Goal: Use online tool/utility: Utilize a website feature to perform a specific function

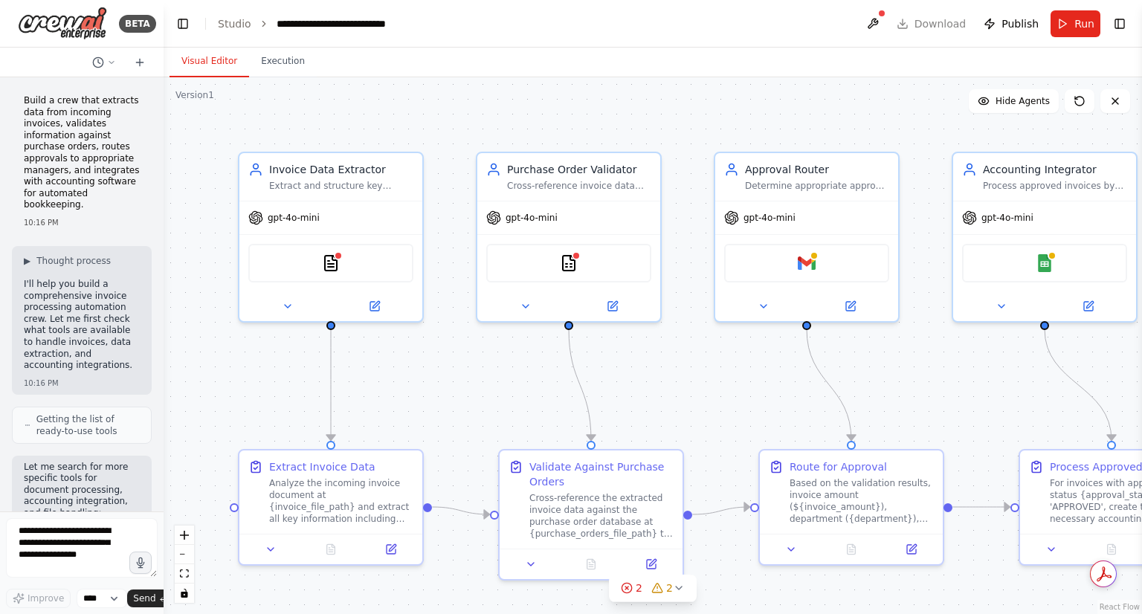
click at [283, 80] on div ".deletable-edge-delete-btn { width: 20px; height: 20px; border: 0px solid #ffff…" at bounding box center [653, 345] width 978 height 537
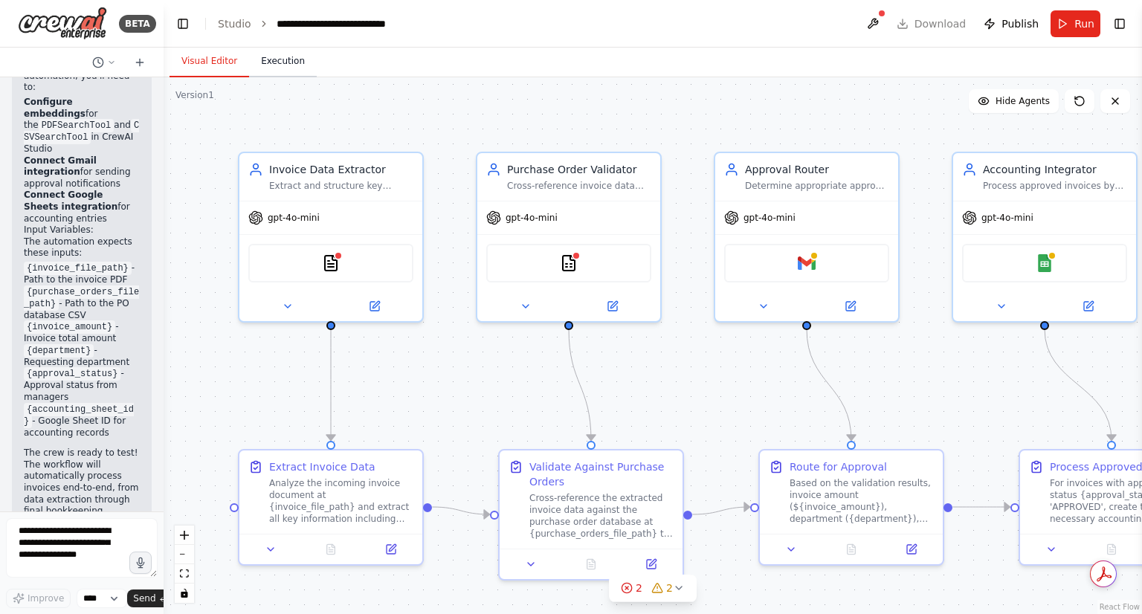
click at [280, 62] on button "Execution" at bounding box center [283, 61] width 68 height 31
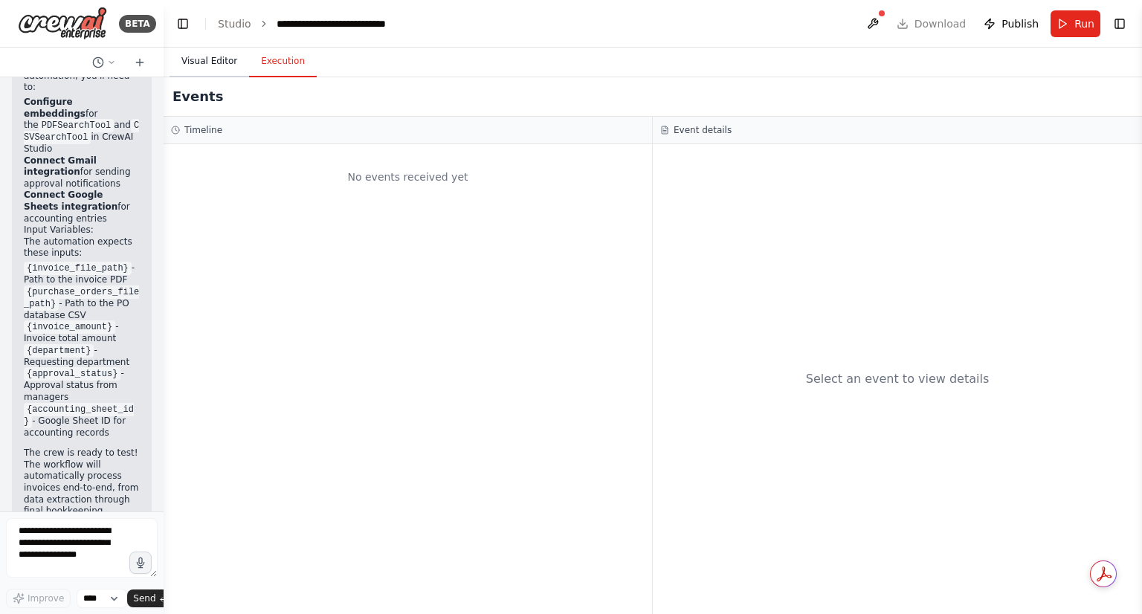
click at [217, 55] on button "Visual Editor" at bounding box center [209, 61] width 80 height 31
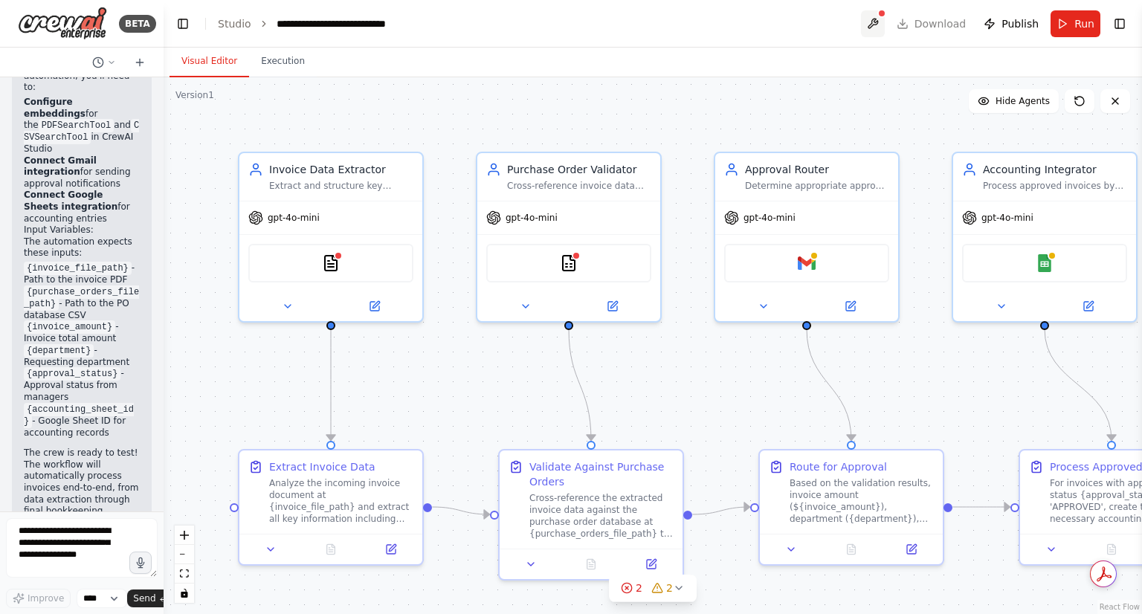
click at [867, 27] on button at bounding box center [873, 23] width 24 height 27
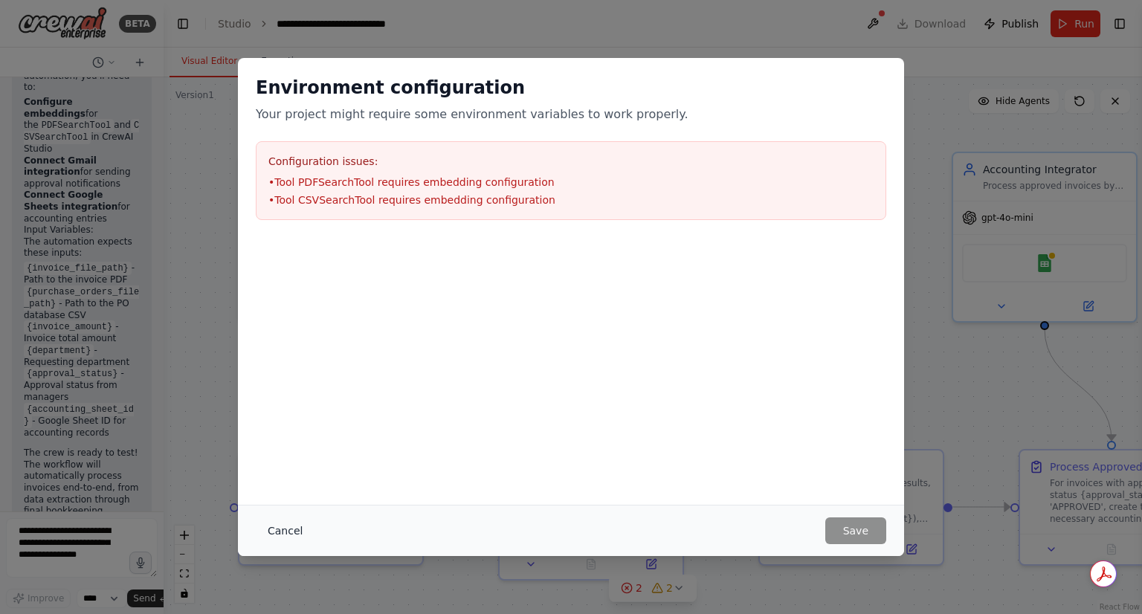
click at [288, 542] on button "Cancel" at bounding box center [285, 530] width 59 height 27
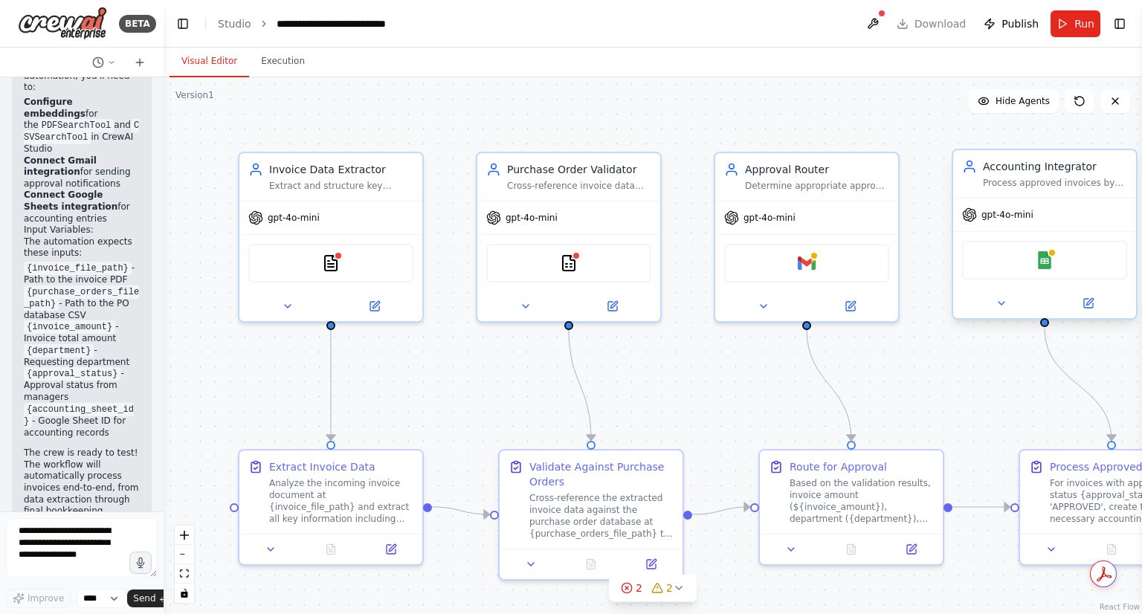
click at [1043, 274] on div "Google Sheets" at bounding box center [1044, 260] width 165 height 39
click at [1090, 321] on div ".deletable-edge-delete-btn { width: 20px; height: 20px; border: 0px solid #ffff…" at bounding box center [653, 345] width 978 height 537
click at [1090, 307] on icon at bounding box center [1088, 303] width 12 height 12
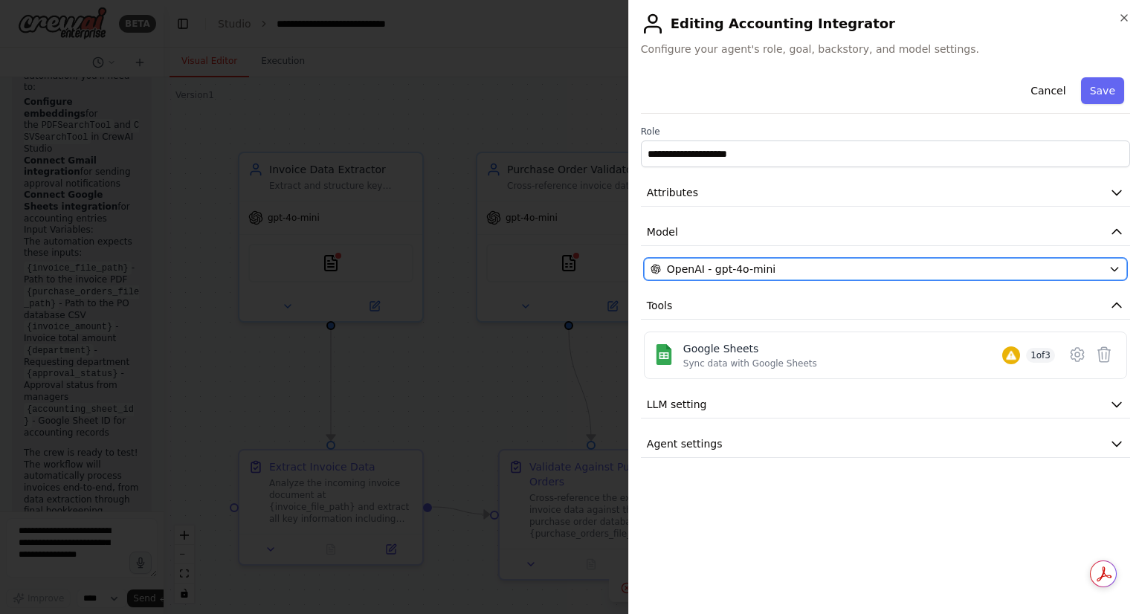
click at [931, 268] on div "OpenAI - gpt-4o-mini" at bounding box center [876, 269] width 452 height 15
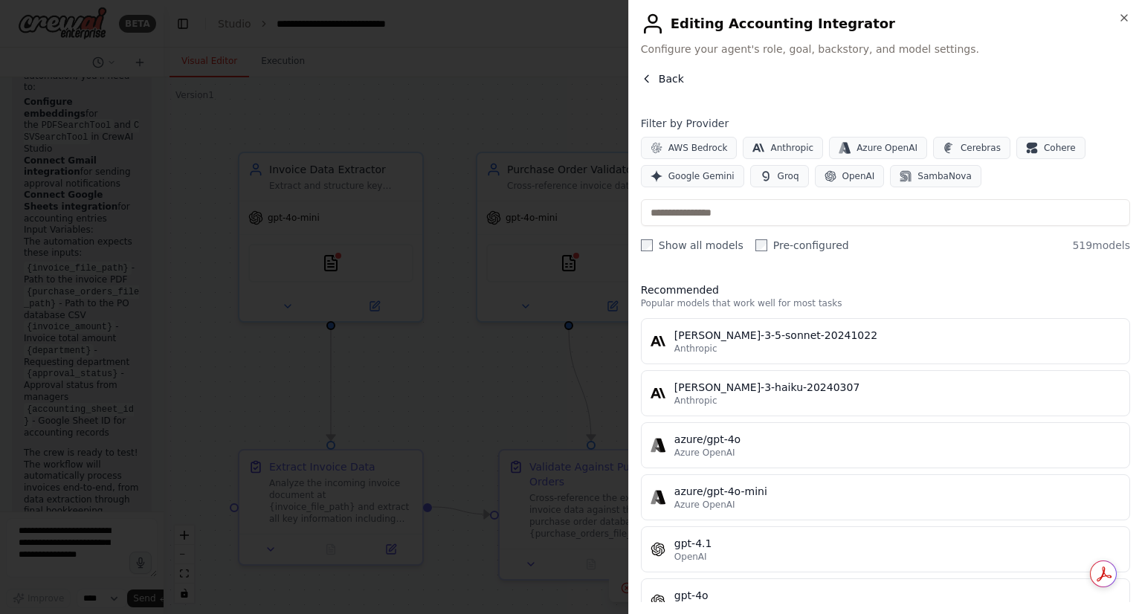
click at [648, 80] on icon "button" at bounding box center [647, 79] width 12 height 12
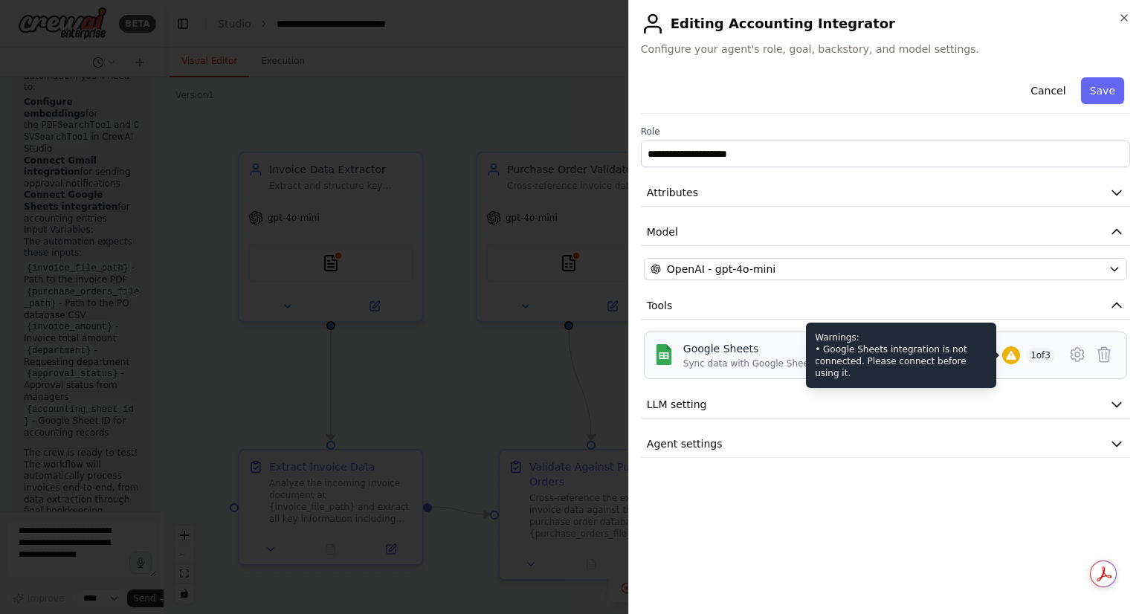
click at [1005, 347] on div at bounding box center [1011, 355] width 18 height 18
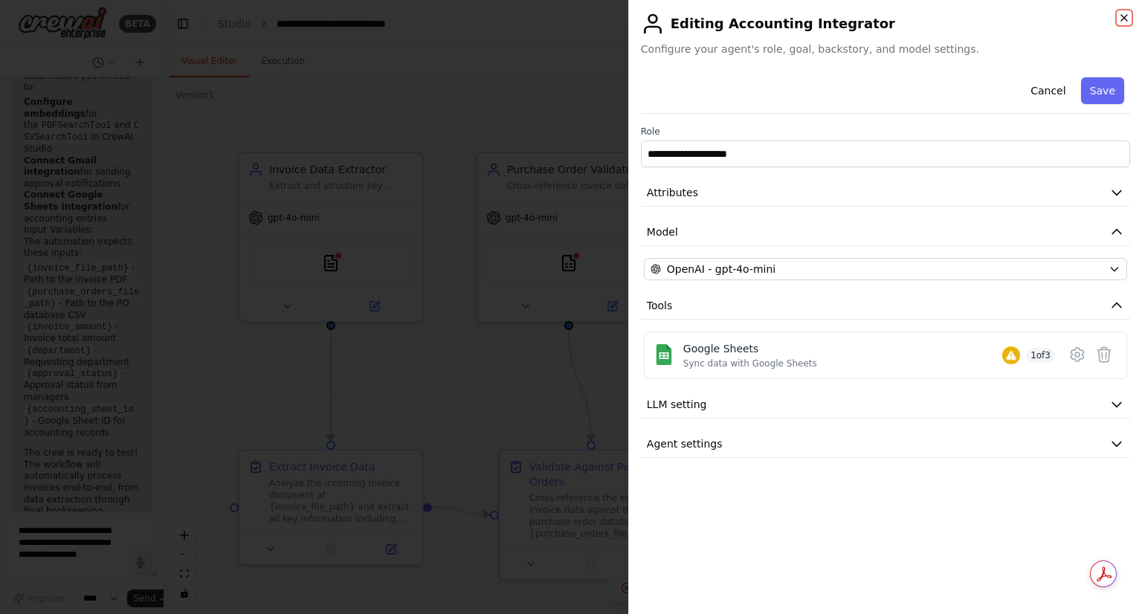
click at [1126, 22] on icon "button" at bounding box center [1124, 18] width 12 height 12
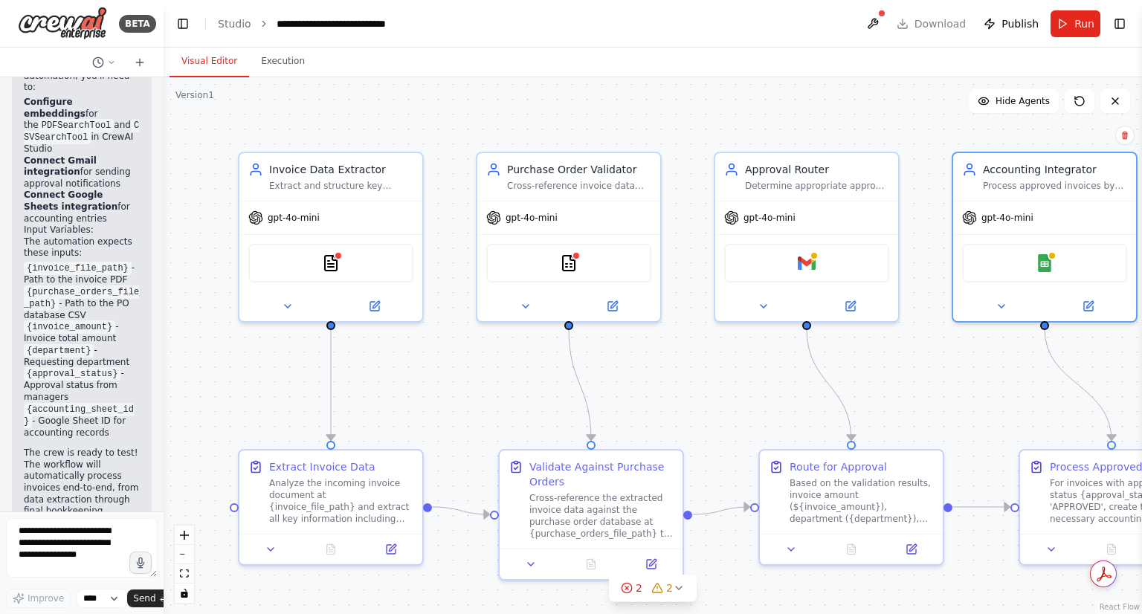
click at [526, 68] on div "Visual Editor Execution" at bounding box center [653, 63] width 978 height 30
click at [142, 60] on icon at bounding box center [140, 62] width 12 height 12
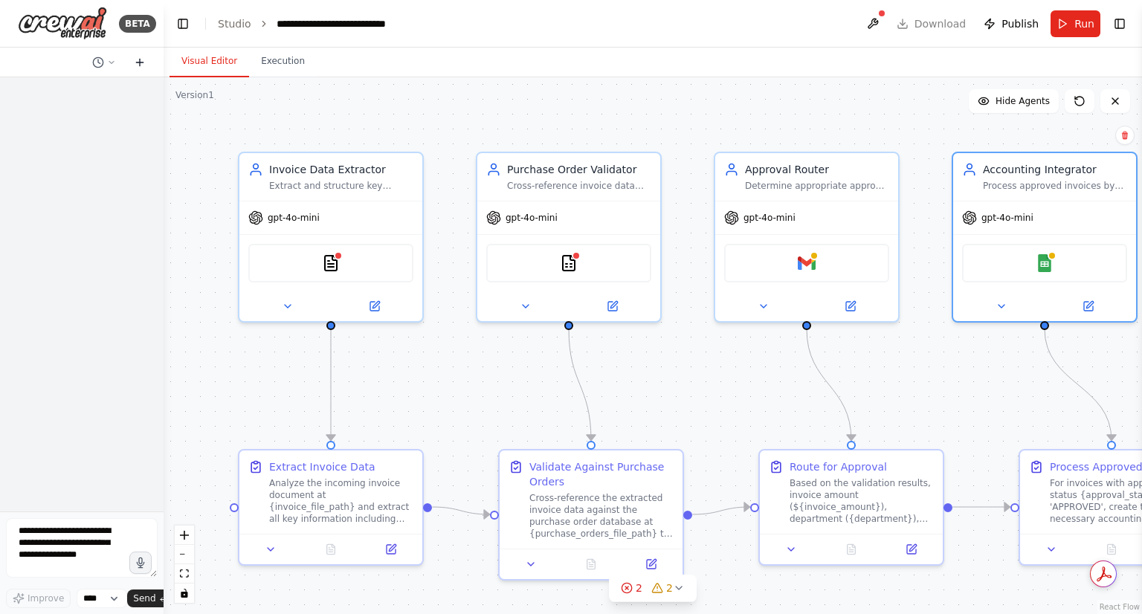
scroll to position [0, 0]
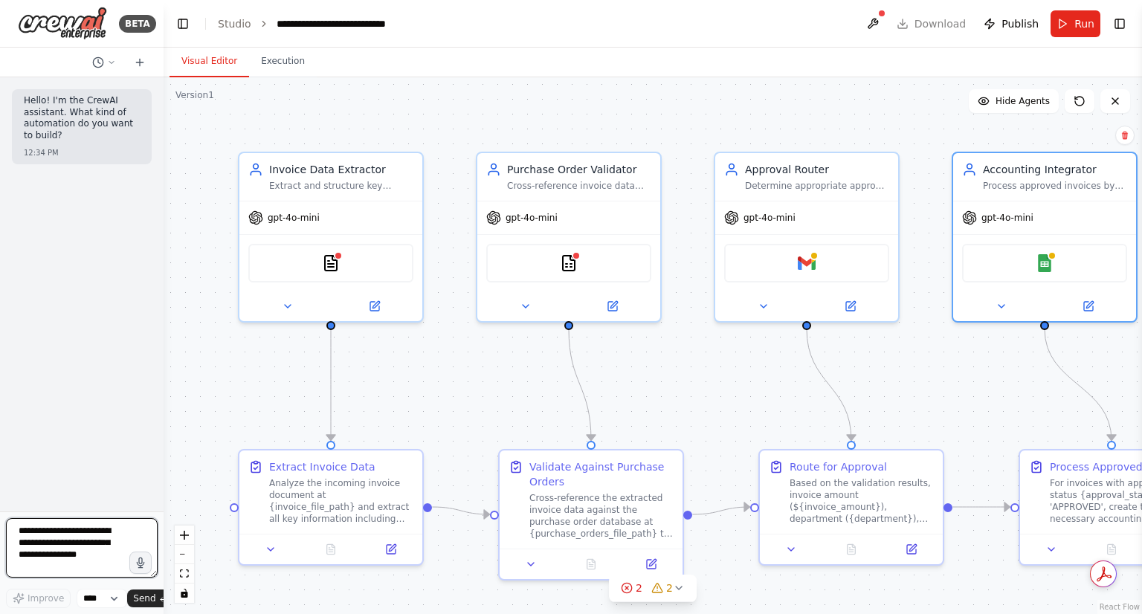
click at [67, 557] on textarea at bounding box center [82, 547] width 152 height 59
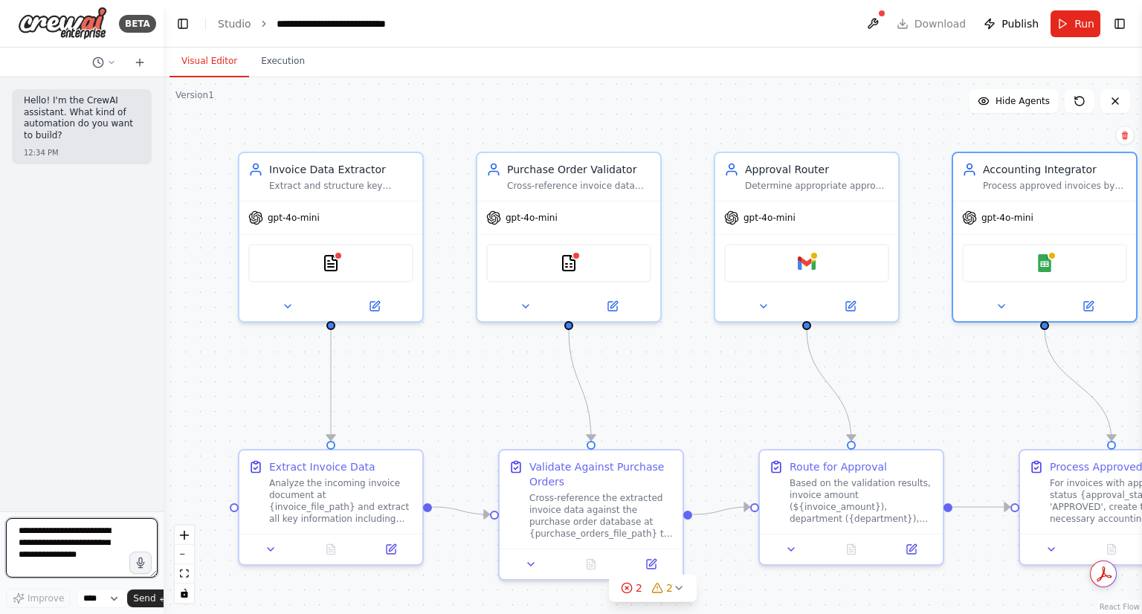
click at [67, 557] on textarea at bounding box center [82, 547] width 152 height 59
click at [92, 540] on textarea at bounding box center [82, 547] width 152 height 59
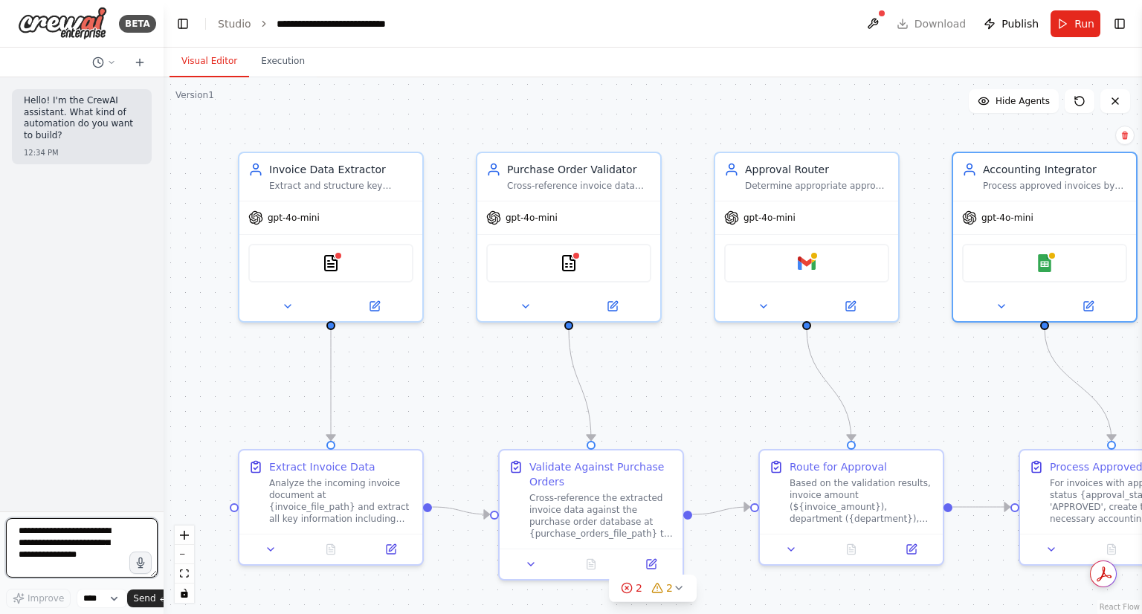
click at [92, 540] on textarea at bounding box center [82, 547] width 152 height 59
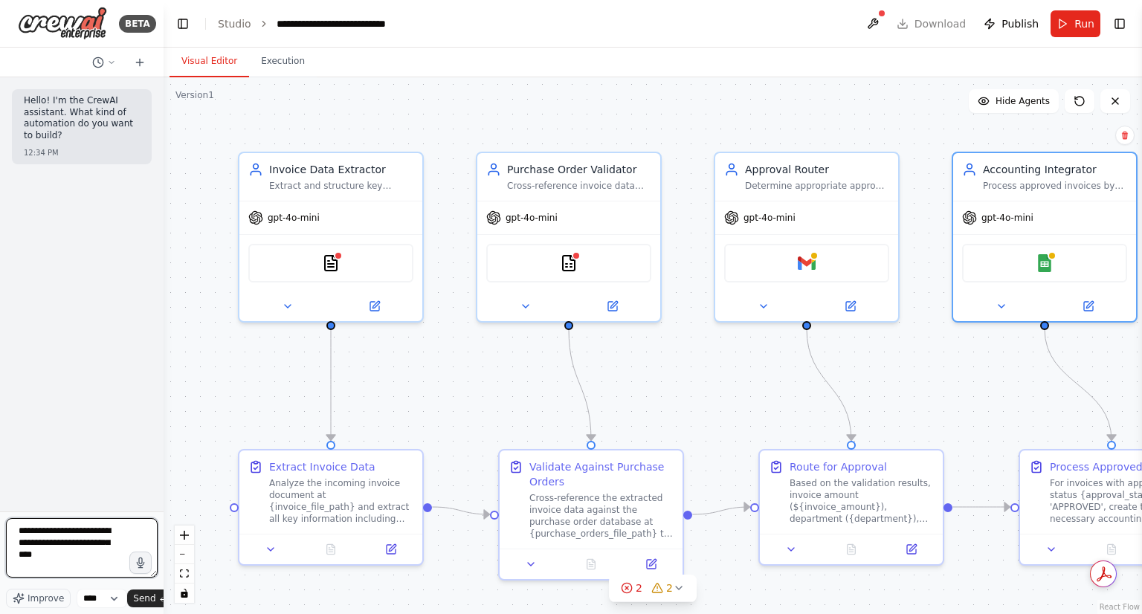
type textarea "**********"
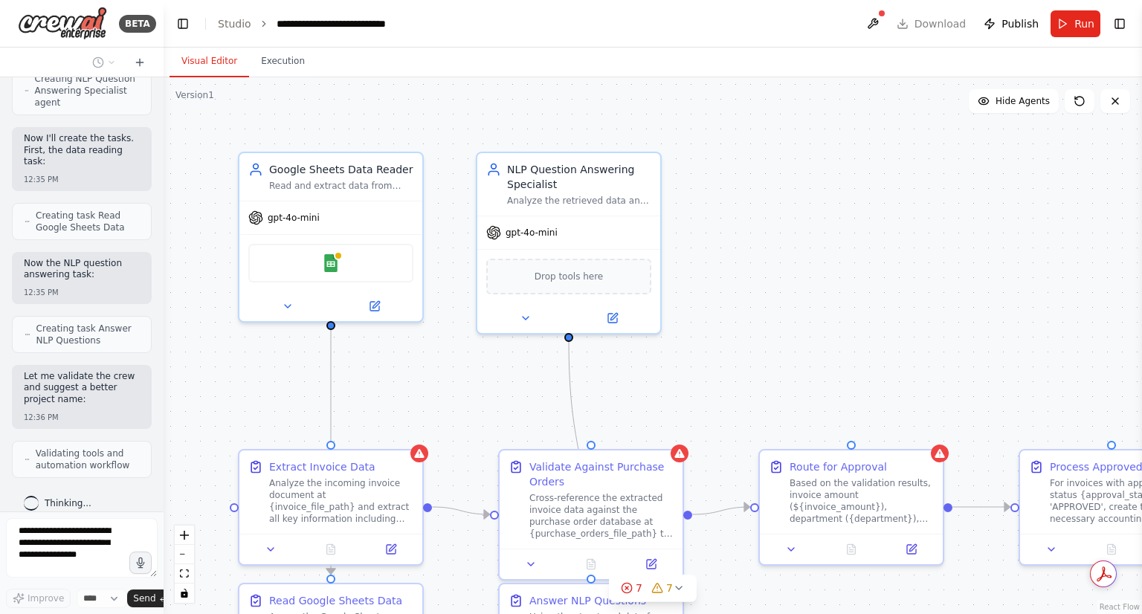
scroll to position [1494, 0]
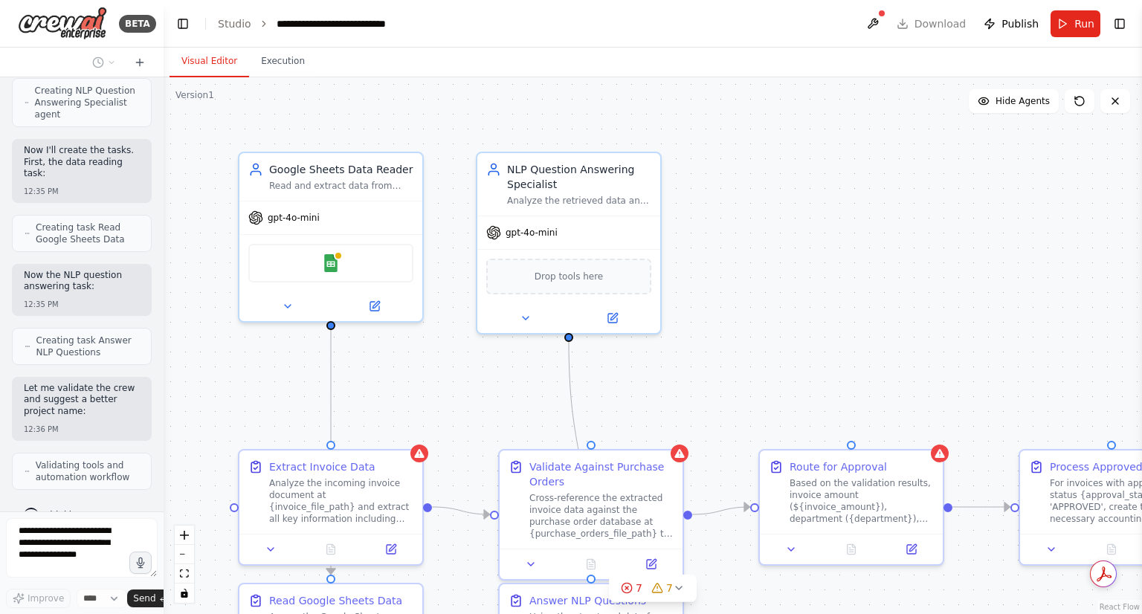
click at [160, 438] on div at bounding box center [161, 307] width 6 height 614
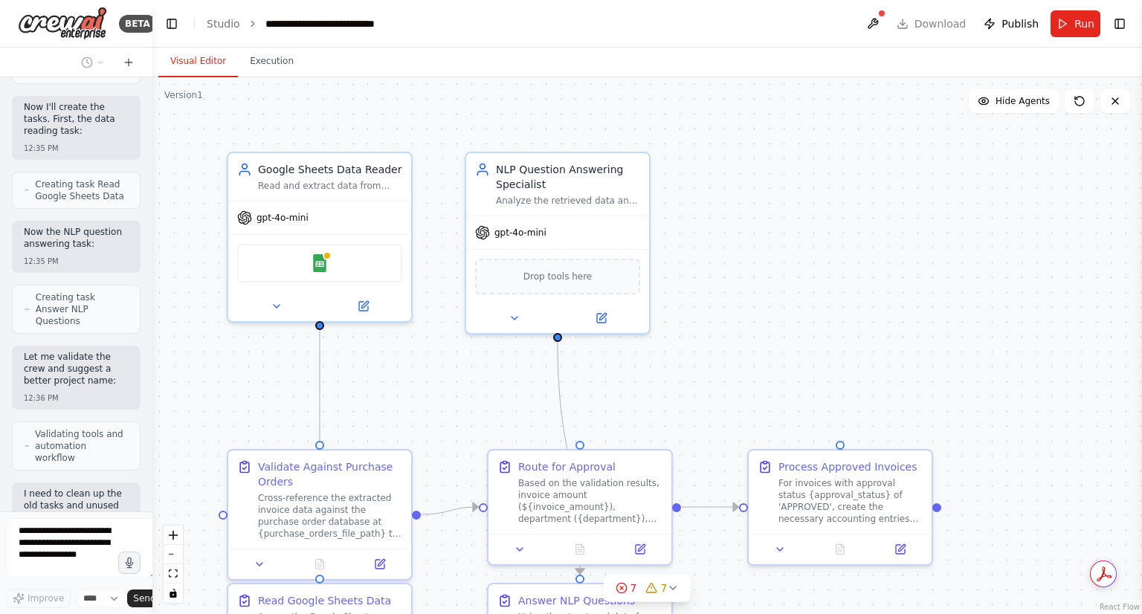
scroll to position [1759, 0]
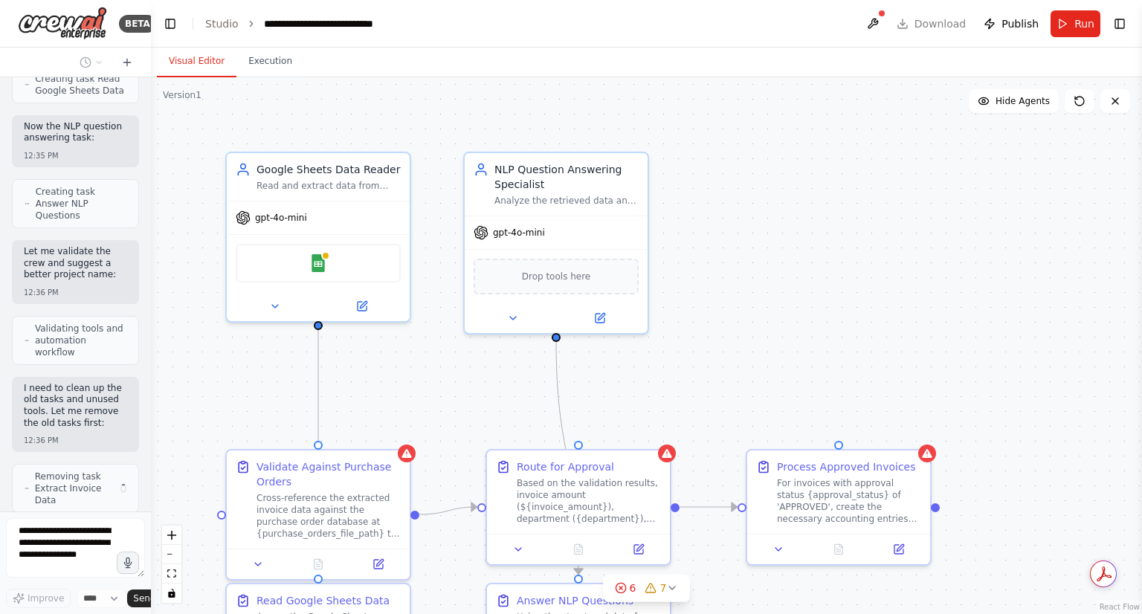
drag, startPoint x: 158, startPoint y: 447, endPoint x: 144, endPoint y: 262, distance: 186.3
click at [145, 262] on div at bounding box center [148, 307] width 6 height 614
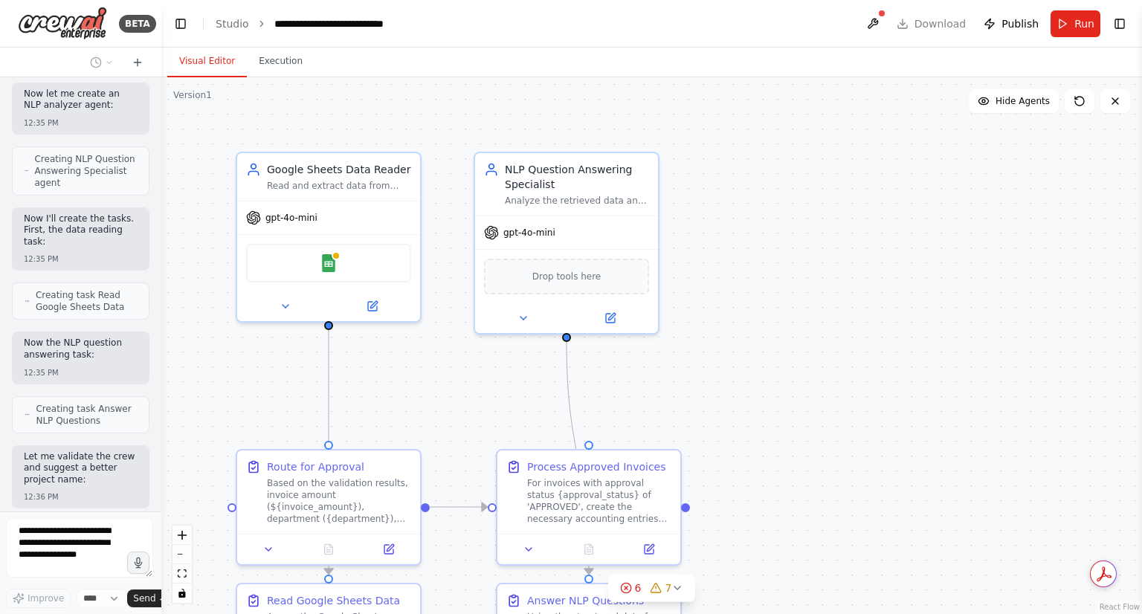
scroll to position [1437, 0]
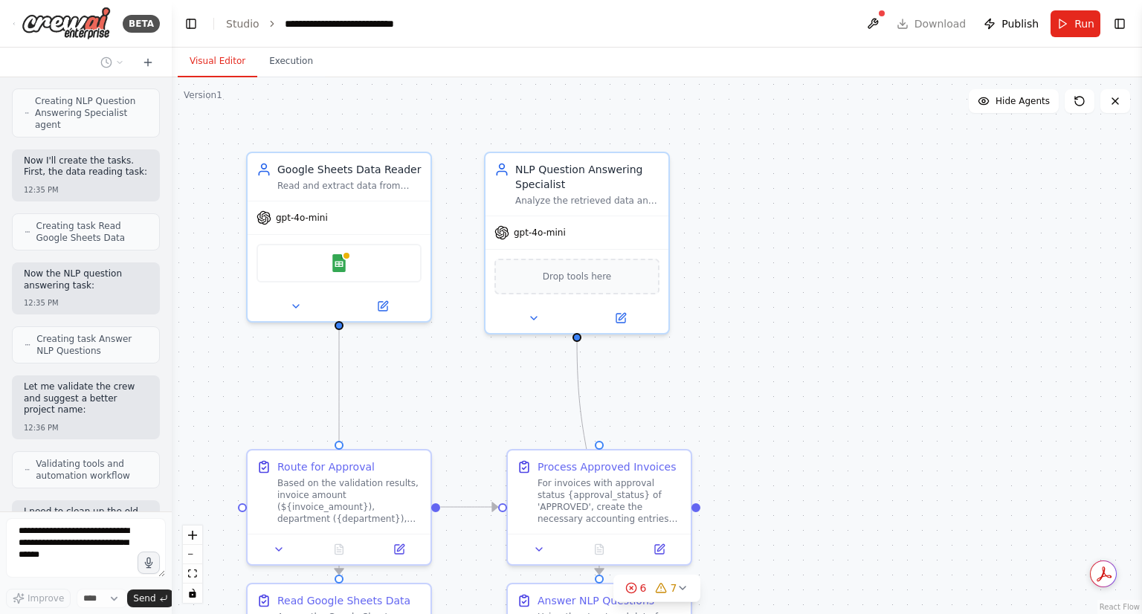
drag, startPoint x: 144, startPoint y: 262, endPoint x: 172, endPoint y: 262, distance: 27.5
click at [172, 262] on div "BETA Hello! I'm the CrewAI assistant. What kind of automation do you want to bu…" at bounding box center [571, 307] width 1142 height 614
click at [172, 262] on div ".deletable-edge-delete-btn { width: 20px; height: 20px; border: 0px solid #ffff…" at bounding box center [657, 345] width 970 height 537
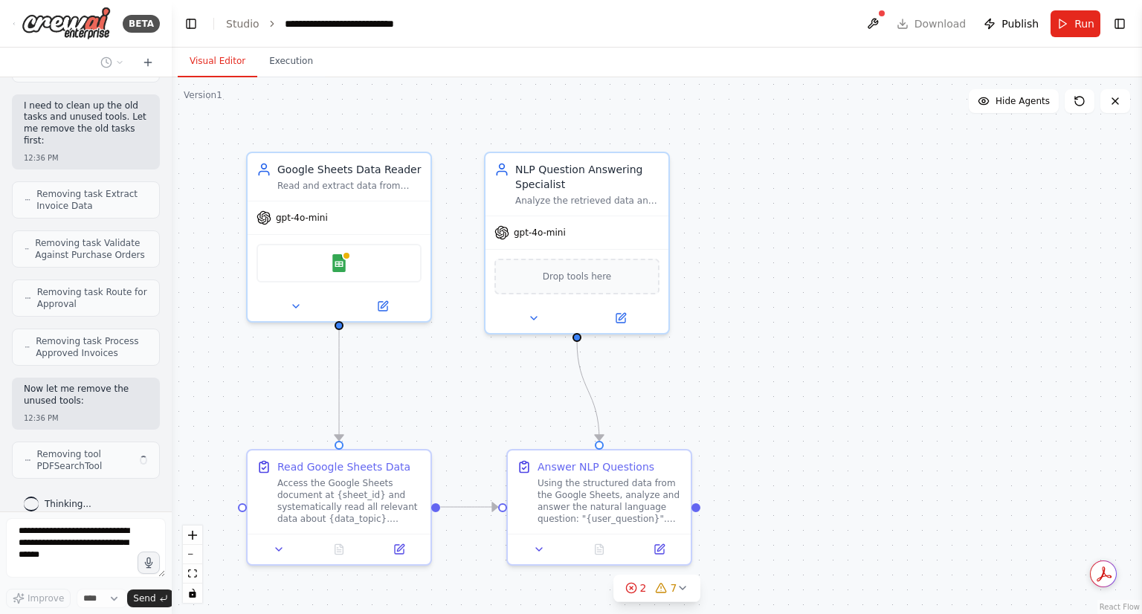
scroll to position [1854, 0]
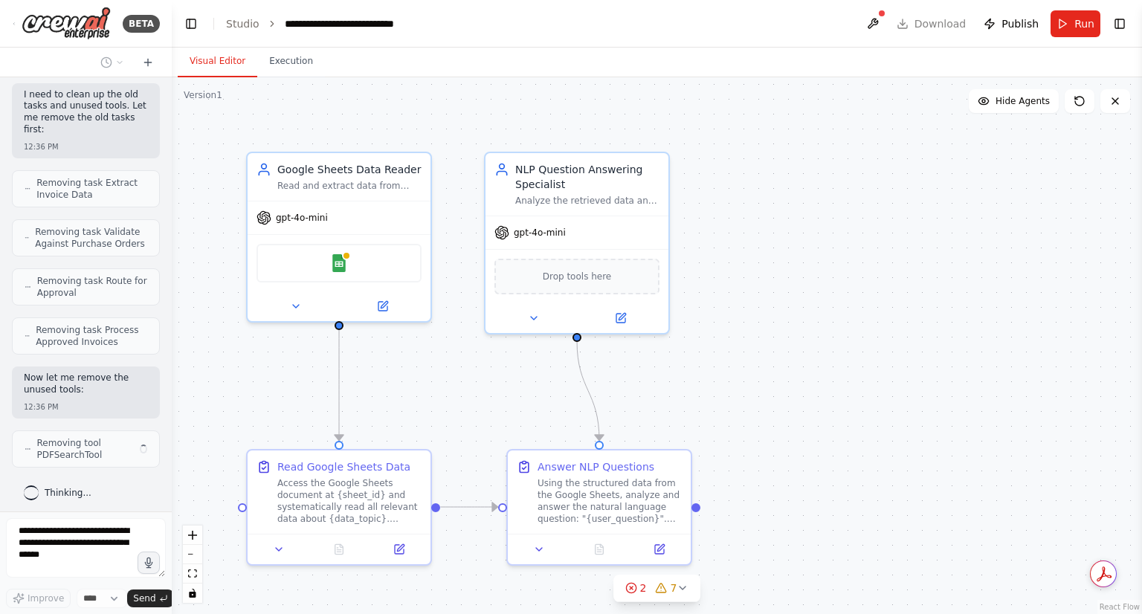
drag, startPoint x: 159, startPoint y: 89, endPoint x: 169, endPoint y: 372, distance: 283.3
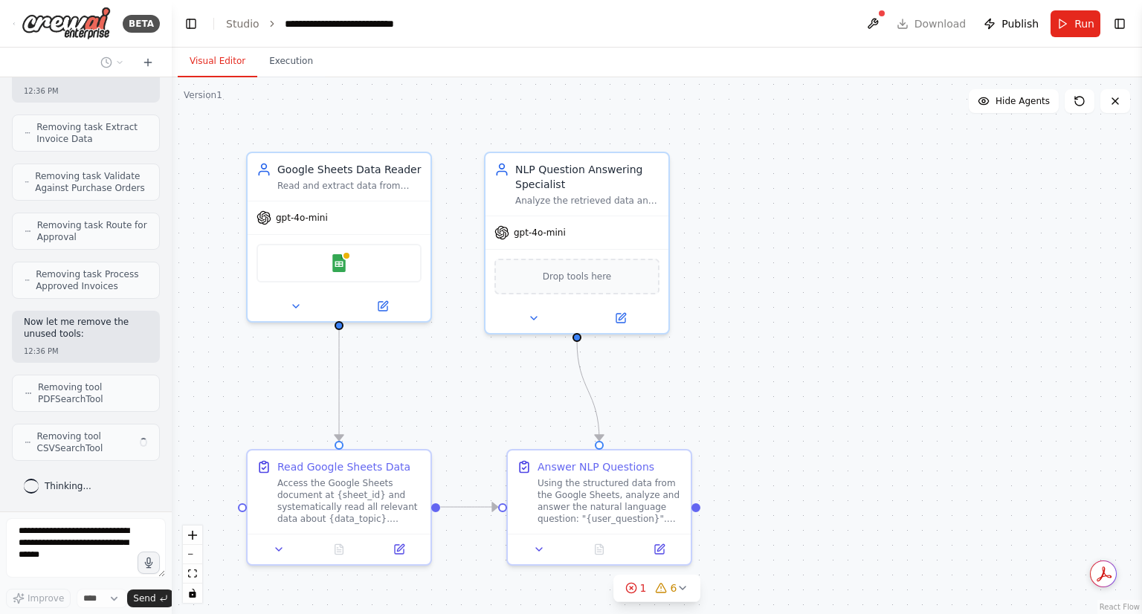
drag, startPoint x: 169, startPoint y: 372, endPoint x: 166, endPoint y: 452, distance: 79.6
click at [166, 452] on div "BETA Hello! I'm the CrewAI assistant. What kind of automation do you want to bu…" at bounding box center [571, 307] width 1142 height 614
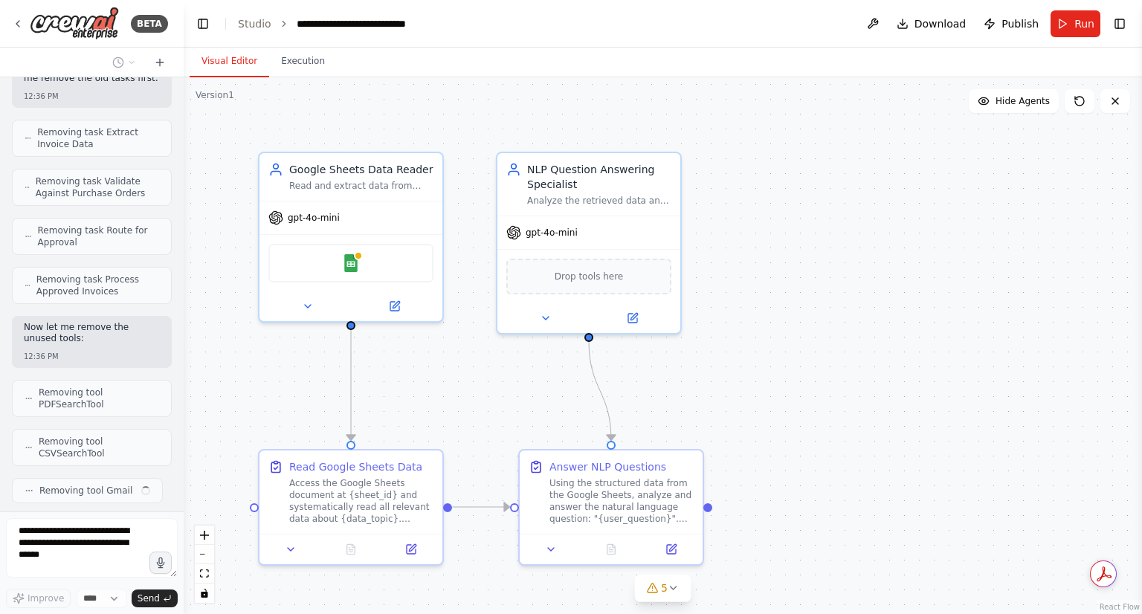
drag, startPoint x: 162, startPoint y: 460, endPoint x: 186, endPoint y: 459, distance: 23.8
click at [186, 459] on div "BETA Hello! I'm the CrewAI assistant. What kind of automation do you want to bu…" at bounding box center [571, 307] width 1142 height 614
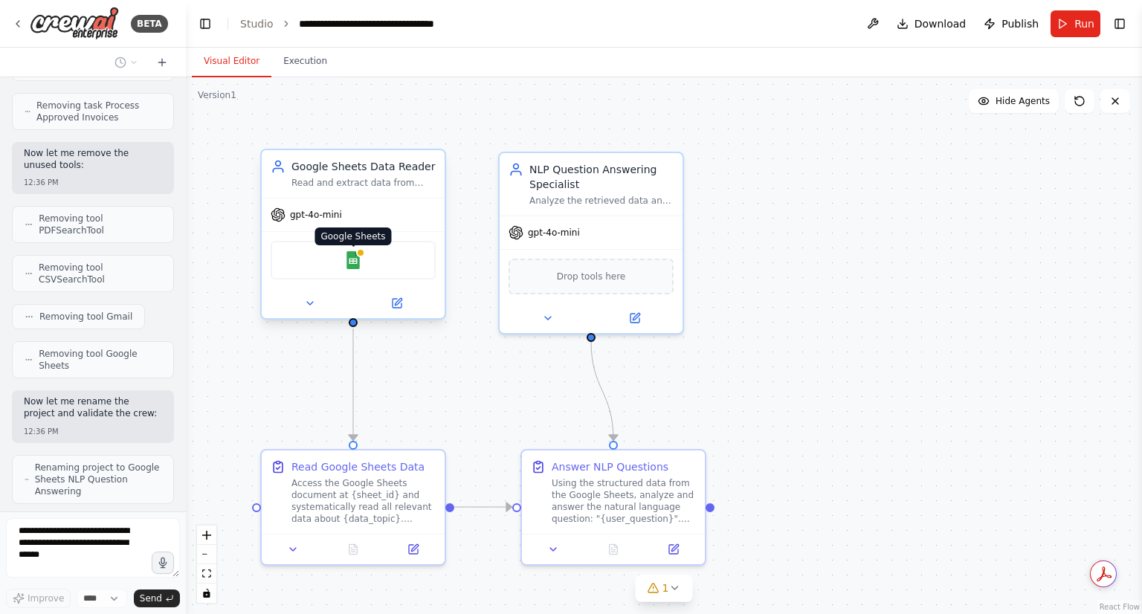
scroll to position [2057, 0]
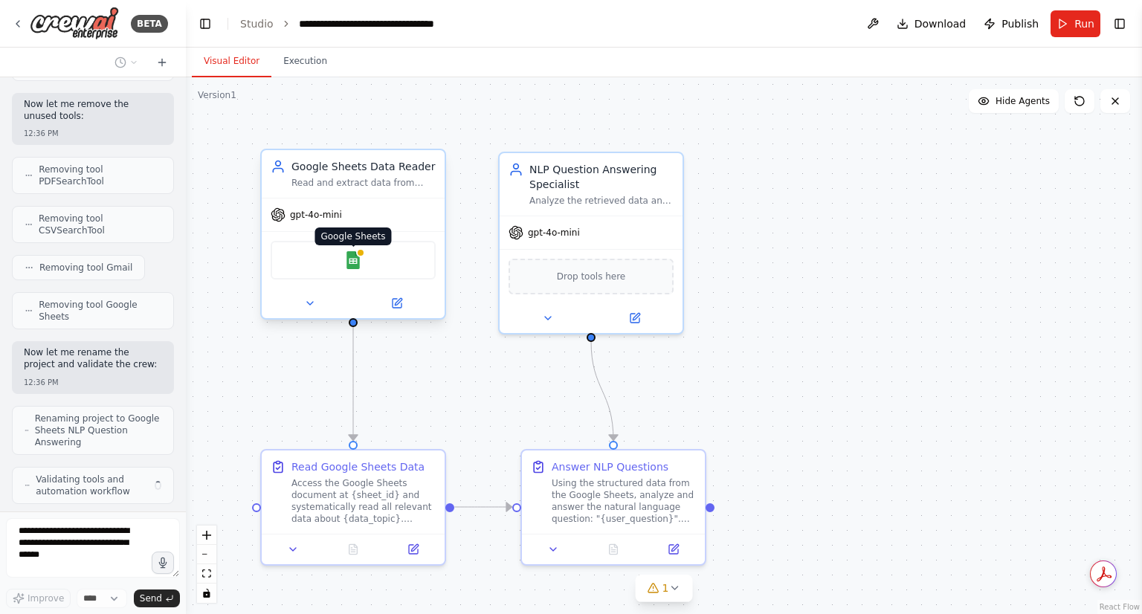
click at [360, 256] on img at bounding box center [353, 260] width 18 height 18
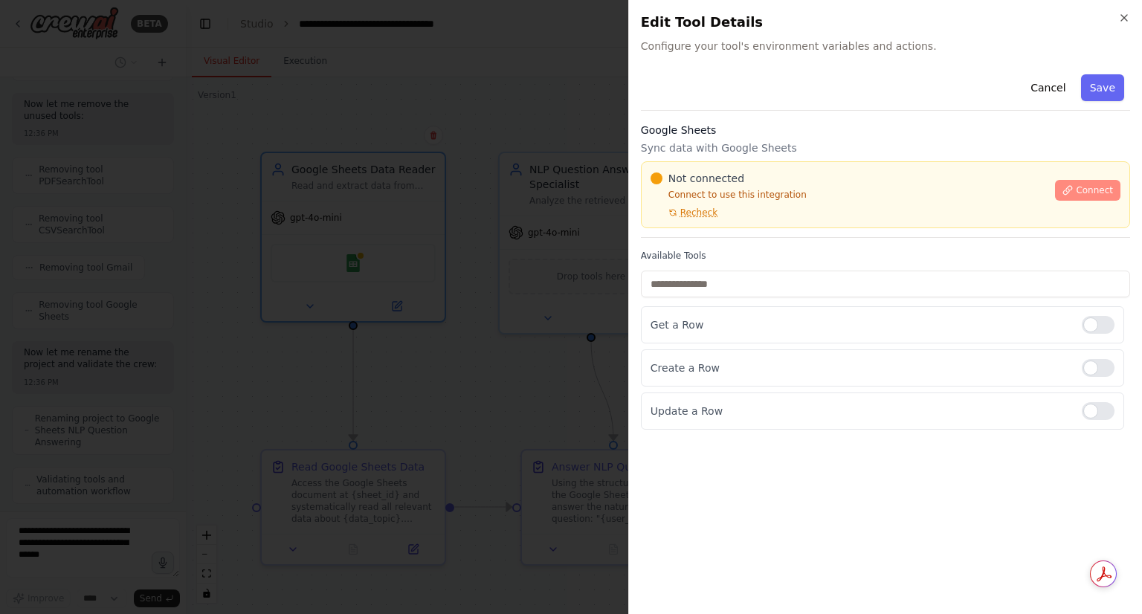
click at [1079, 191] on span "Connect" at bounding box center [1093, 190] width 37 height 12
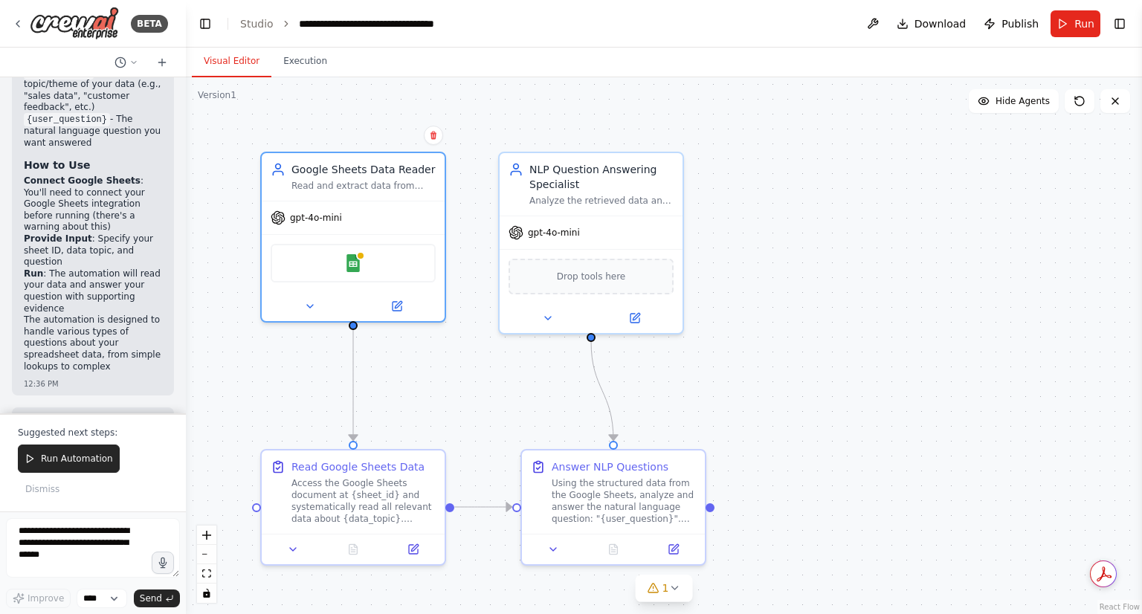
scroll to position [2945, 0]
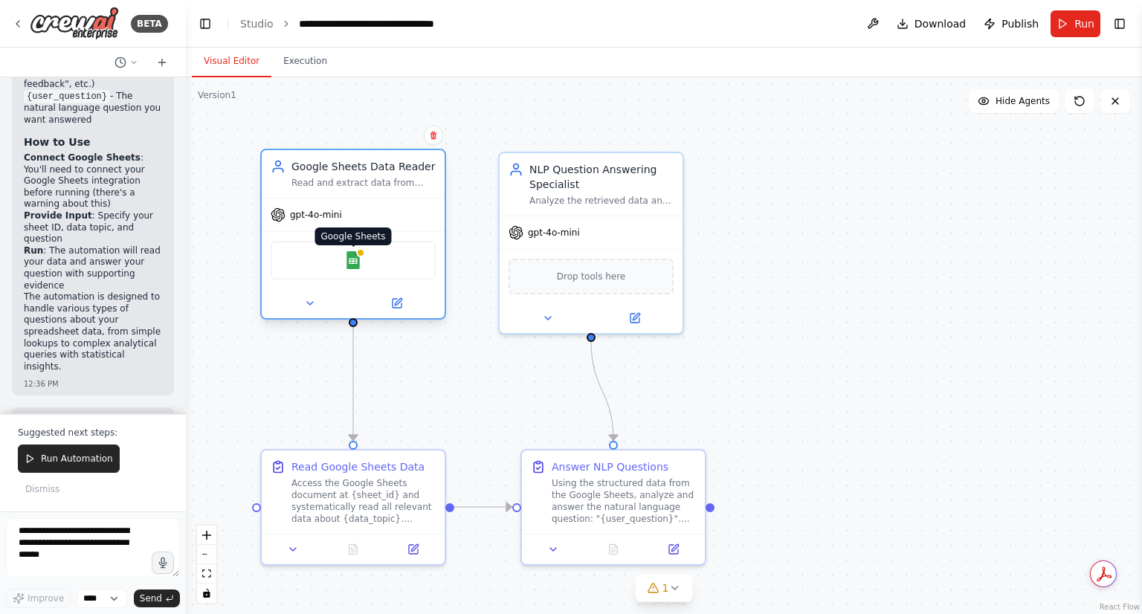
click at [357, 265] on img at bounding box center [353, 260] width 18 height 18
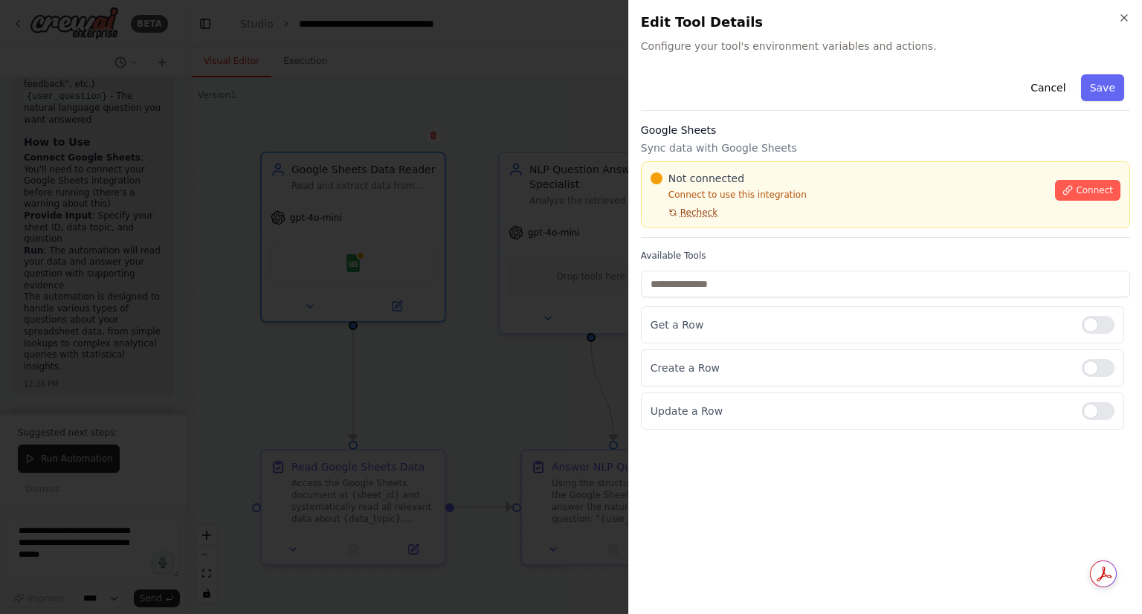
click at [705, 216] on span "Recheck" at bounding box center [698, 213] width 37 height 12
click at [1072, 187] on icon at bounding box center [1068, 190] width 8 height 8
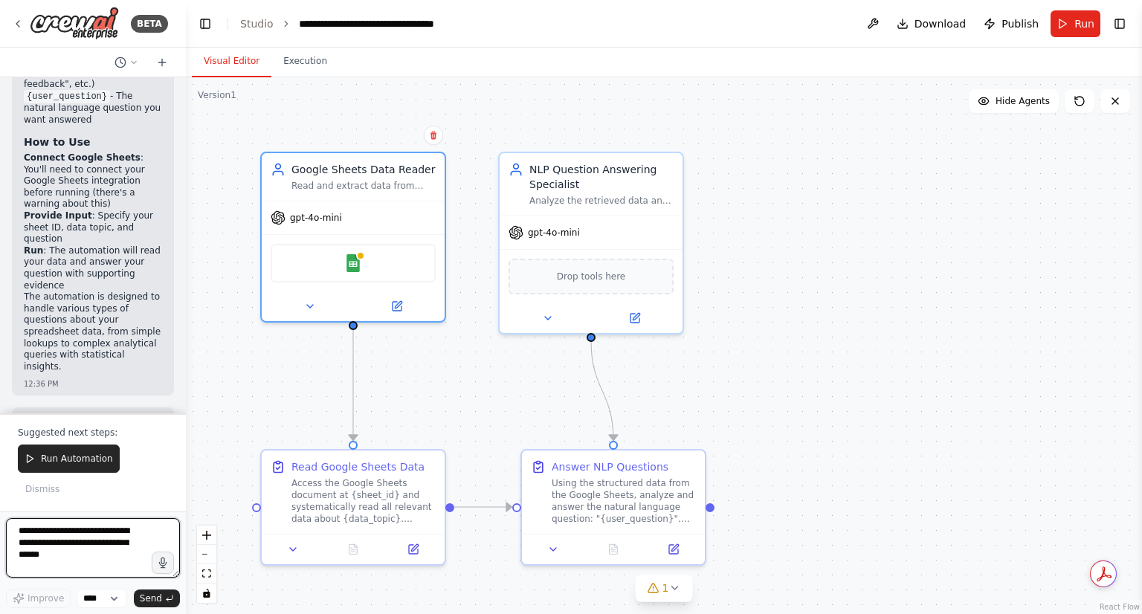
click at [59, 554] on textarea at bounding box center [93, 547] width 174 height 59
type textarea "*"
type textarea "**********"
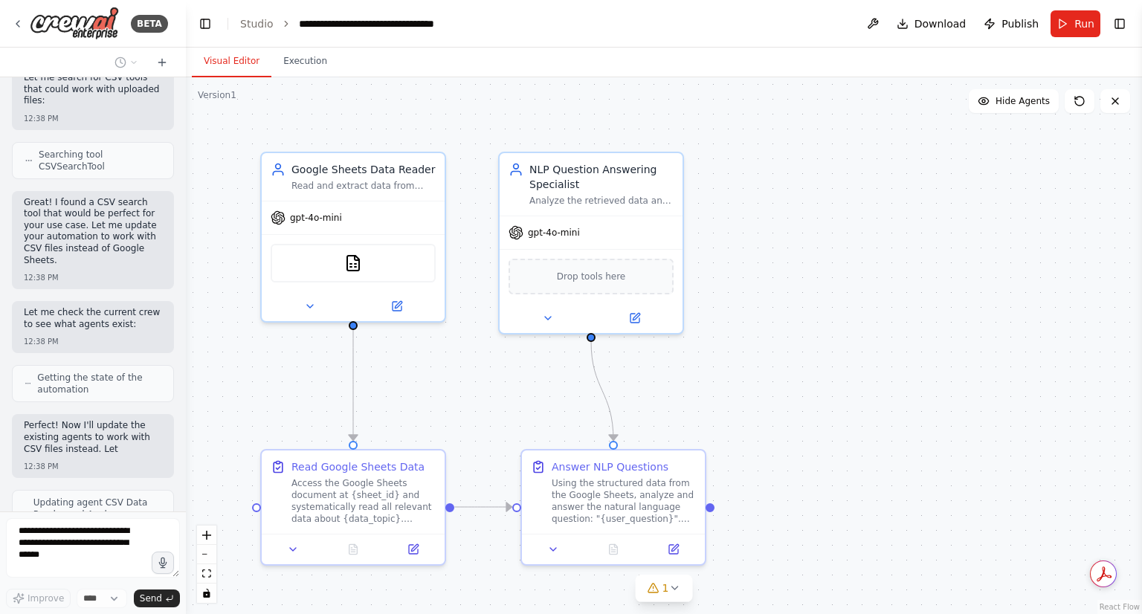
scroll to position [3612, 0]
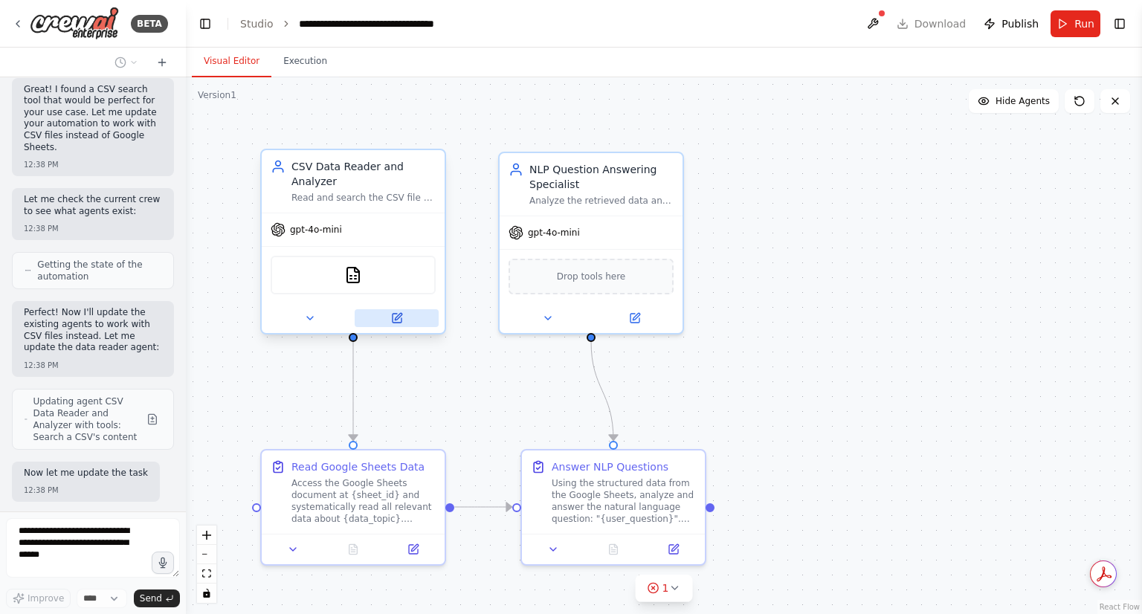
click at [393, 314] on icon at bounding box center [396, 318] width 9 height 9
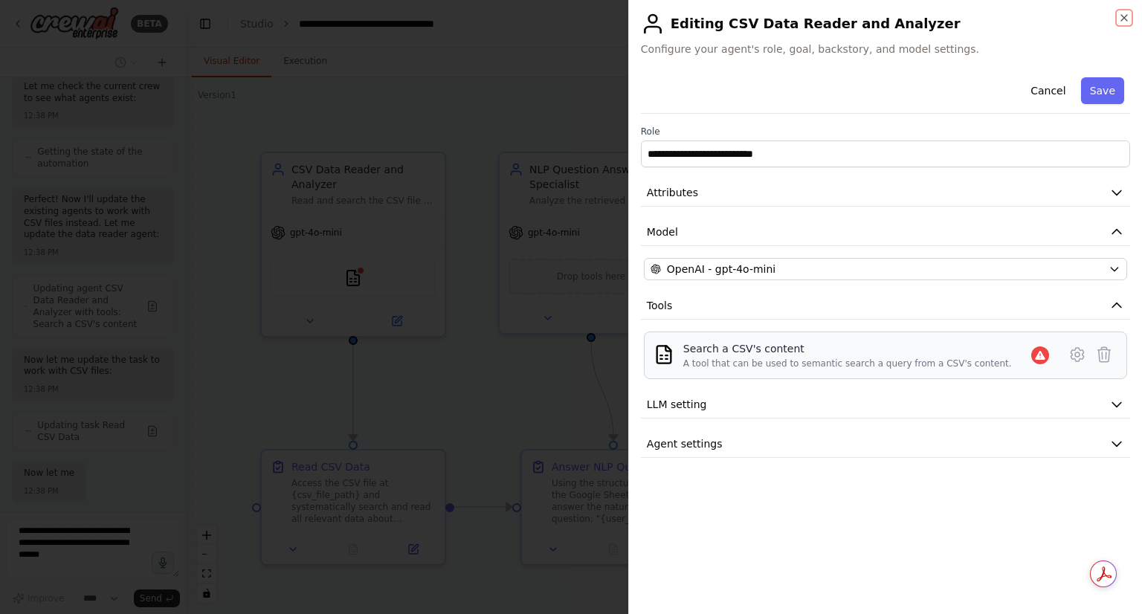
scroll to position [3837, 0]
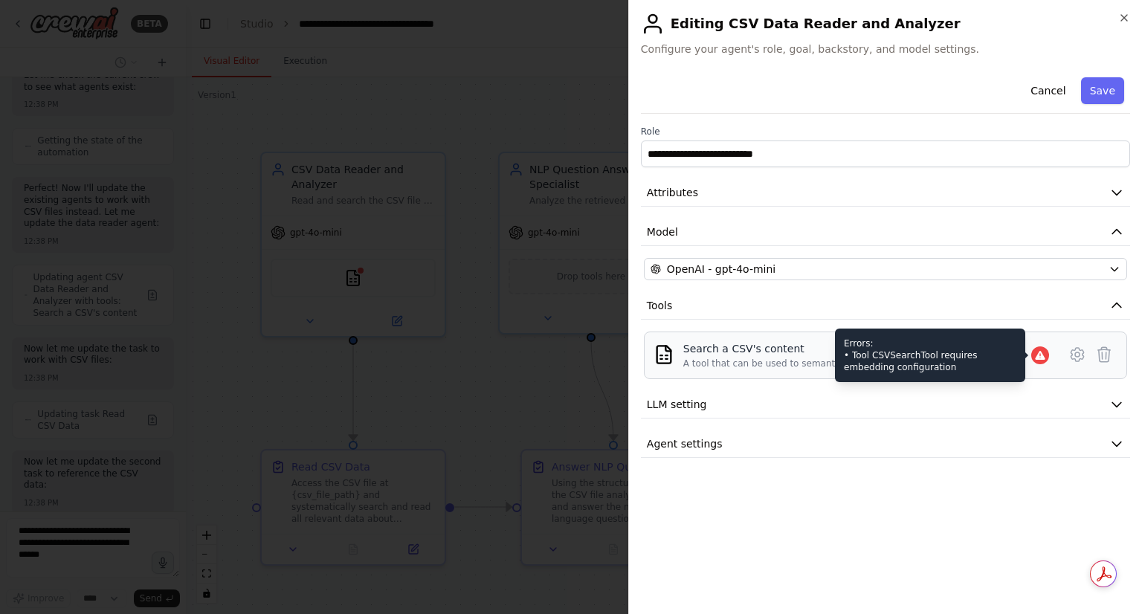
click at [1038, 359] on icon at bounding box center [1040, 355] width 12 height 12
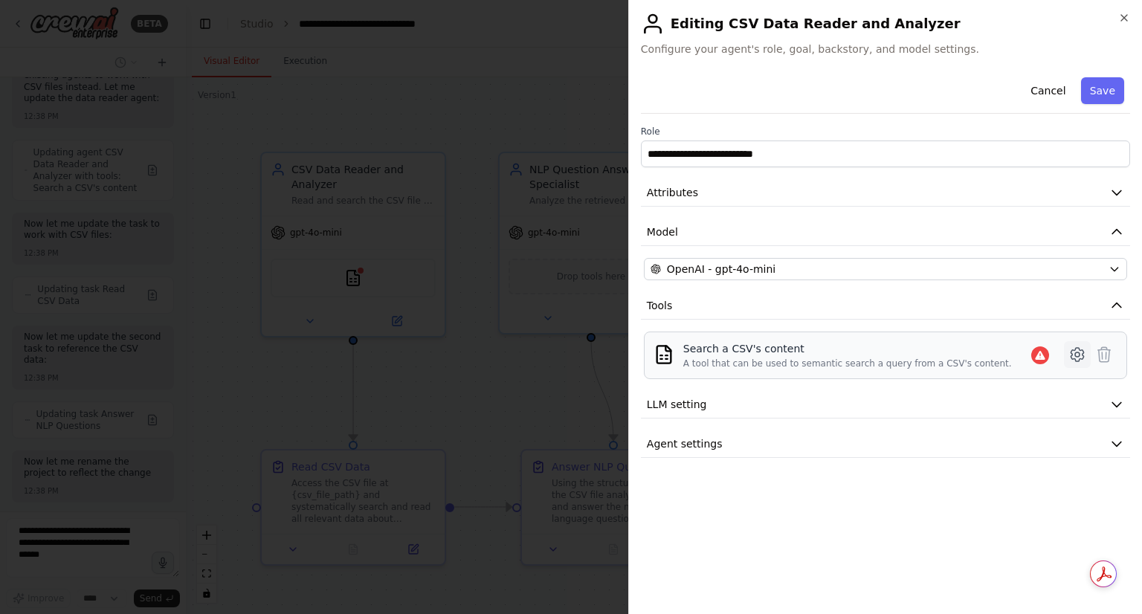
scroll to position [3973, 0]
click at [1083, 355] on icon at bounding box center [1076, 354] width 13 height 13
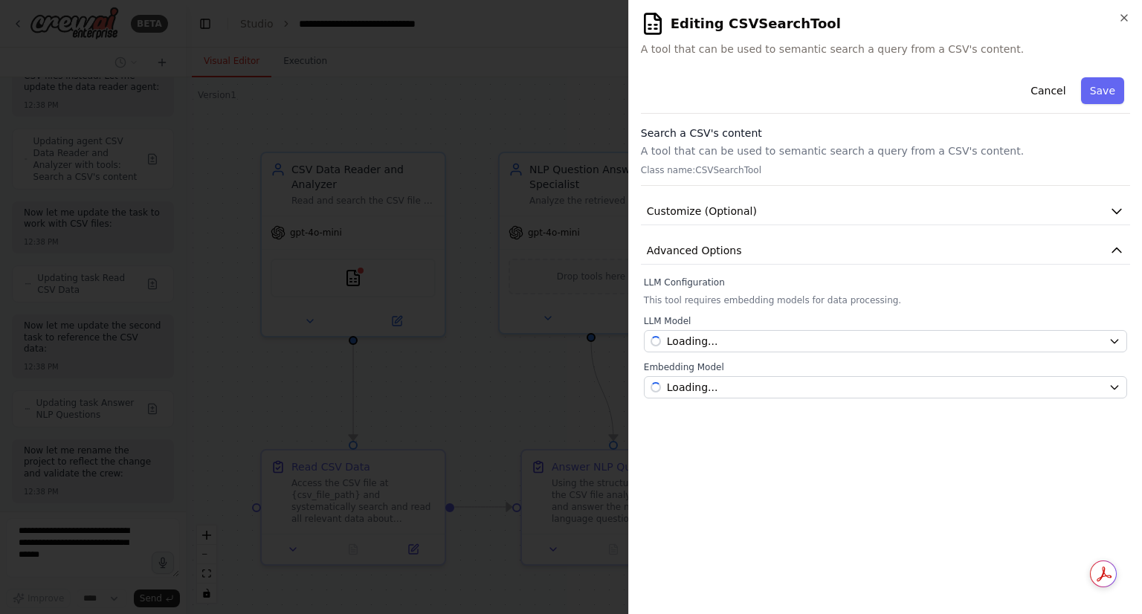
scroll to position [4022, 0]
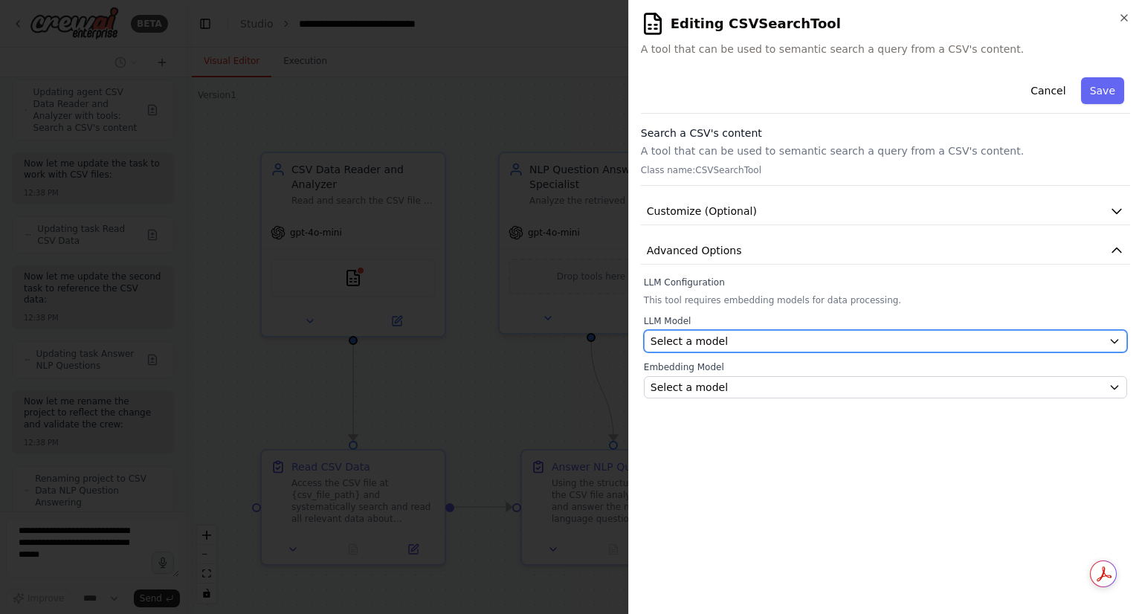
click at [1091, 334] on div "Select a model" at bounding box center [876, 341] width 452 height 15
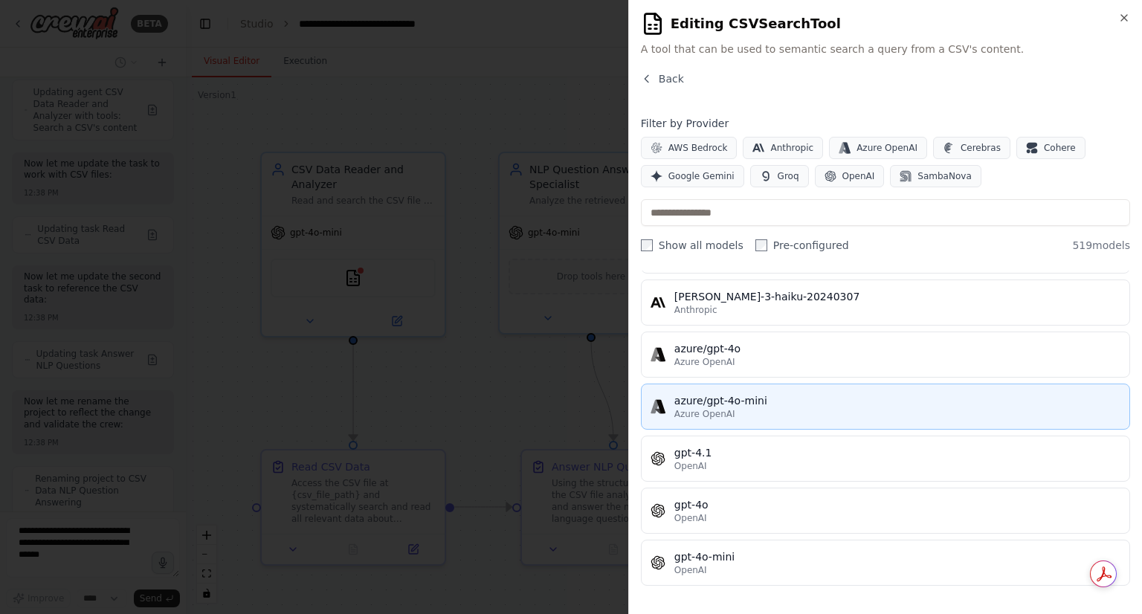
scroll to position [107, 0]
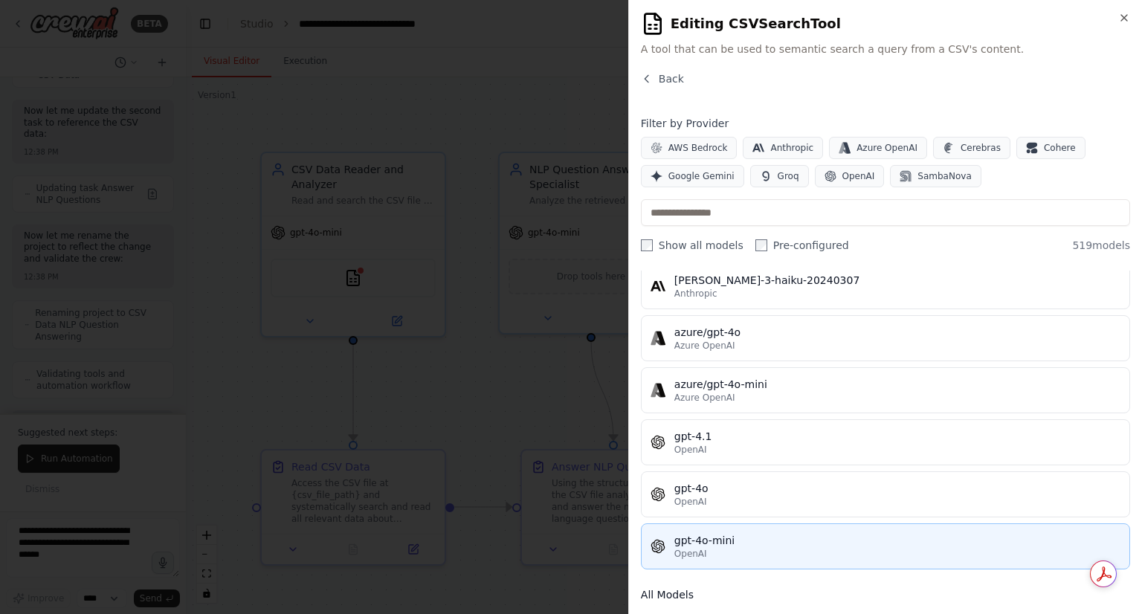
click at [742, 537] on div "gpt-4o-mini" at bounding box center [897, 540] width 446 height 15
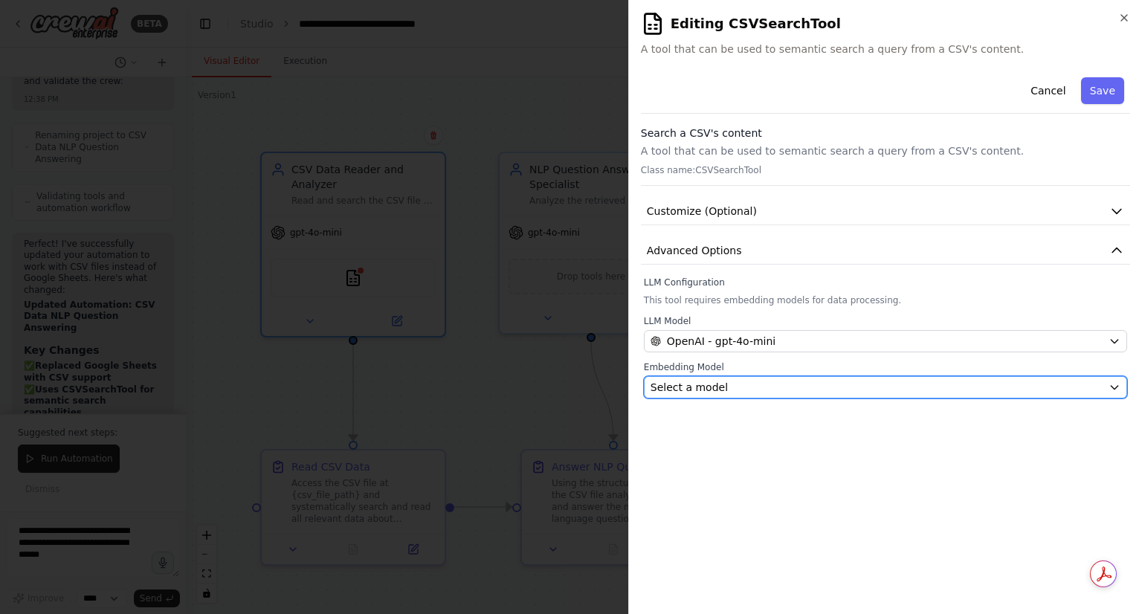
click at [887, 390] on div "Select a model" at bounding box center [876, 387] width 452 height 15
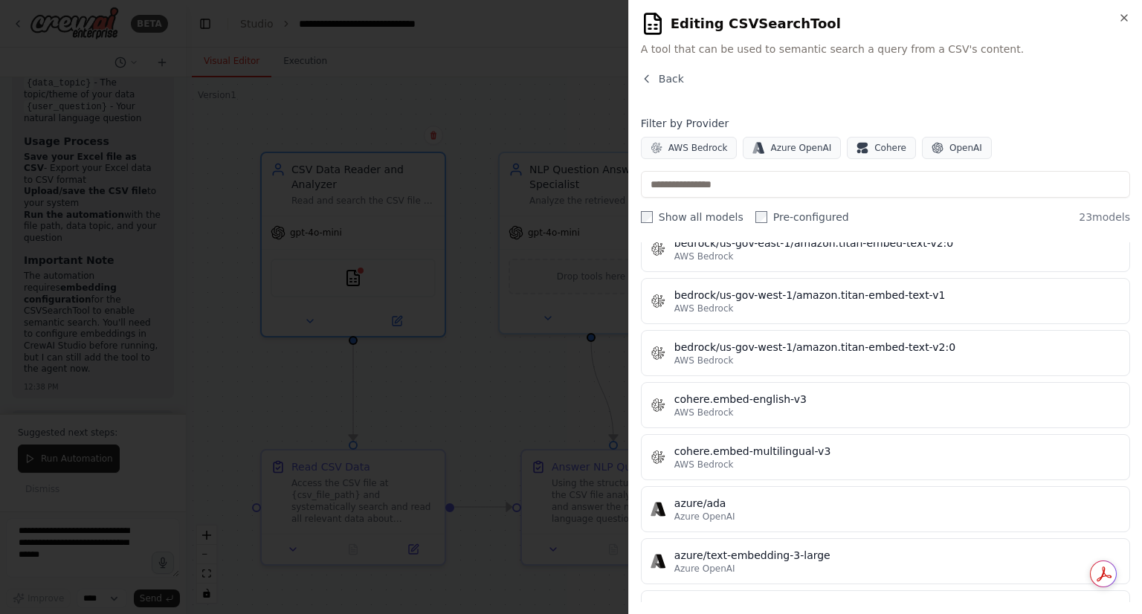
scroll to position [271, 0]
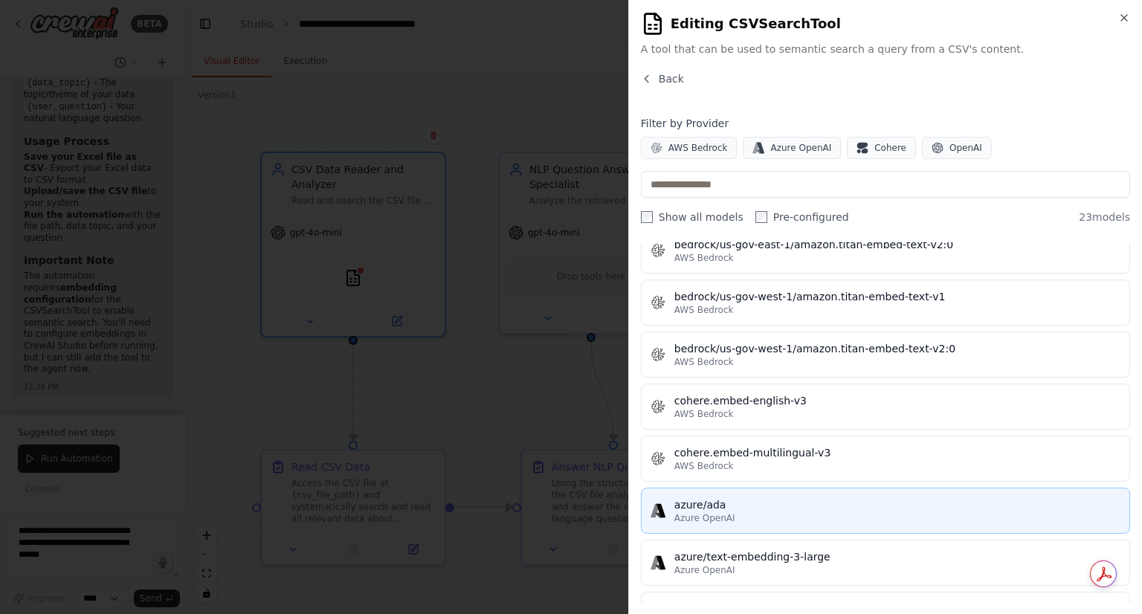
click at [794, 502] on div "azure/ada" at bounding box center [897, 504] width 446 height 15
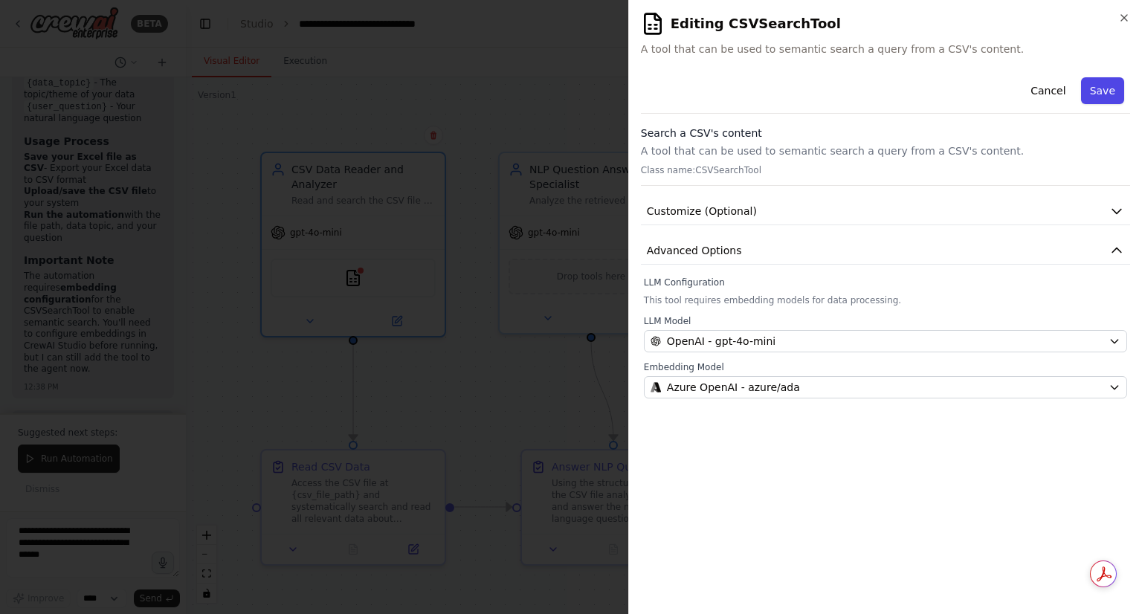
click at [1088, 93] on button "Save" at bounding box center [1102, 90] width 43 height 27
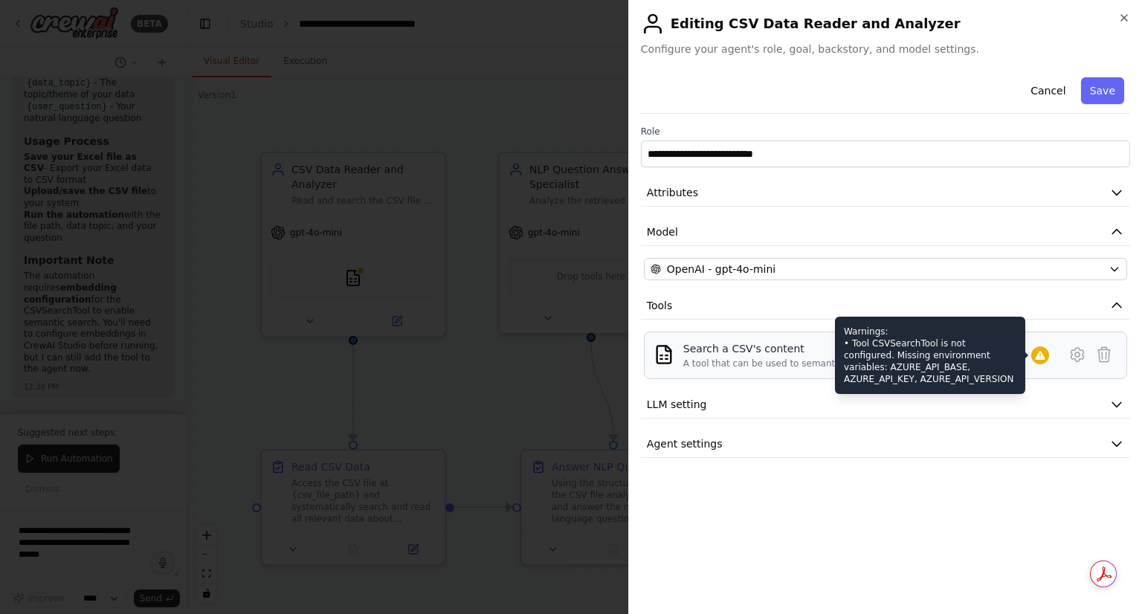
click at [1033, 353] on div at bounding box center [1040, 355] width 18 height 18
click at [1038, 356] on icon at bounding box center [1040, 355] width 10 height 9
click at [1043, 357] on icon at bounding box center [1040, 355] width 10 height 9
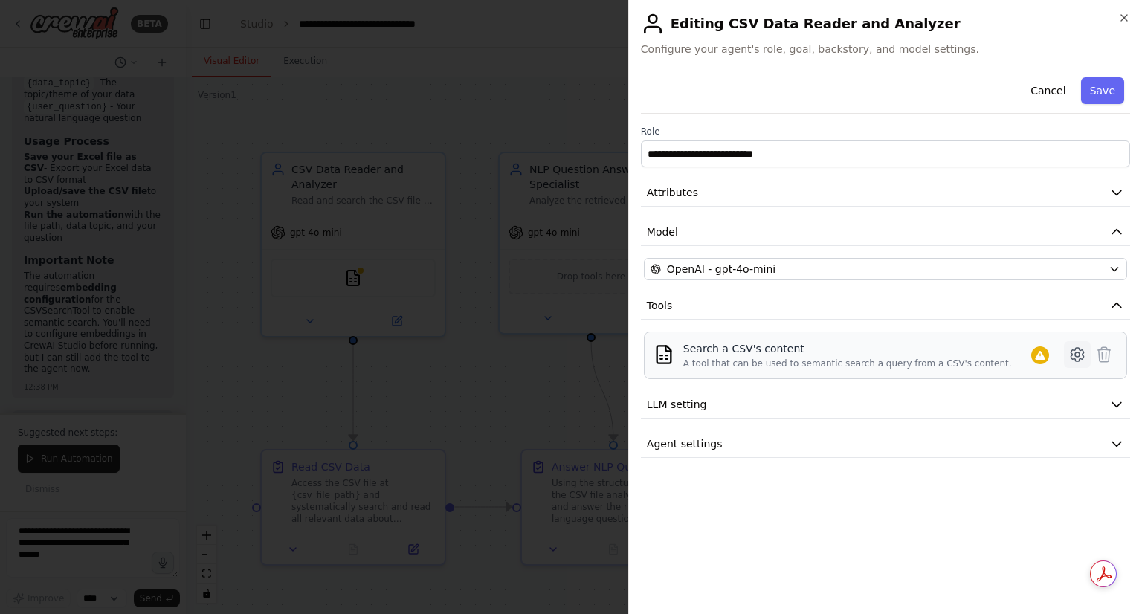
click at [1072, 357] on icon at bounding box center [1076, 354] width 13 height 13
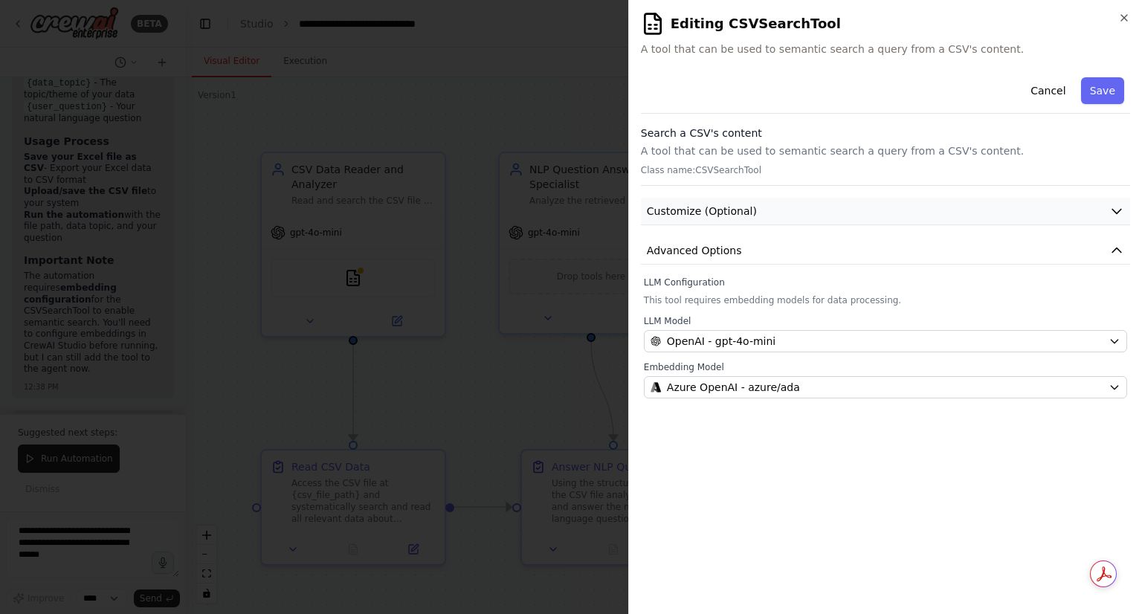
click at [1118, 215] on icon "button" at bounding box center [1116, 211] width 15 height 15
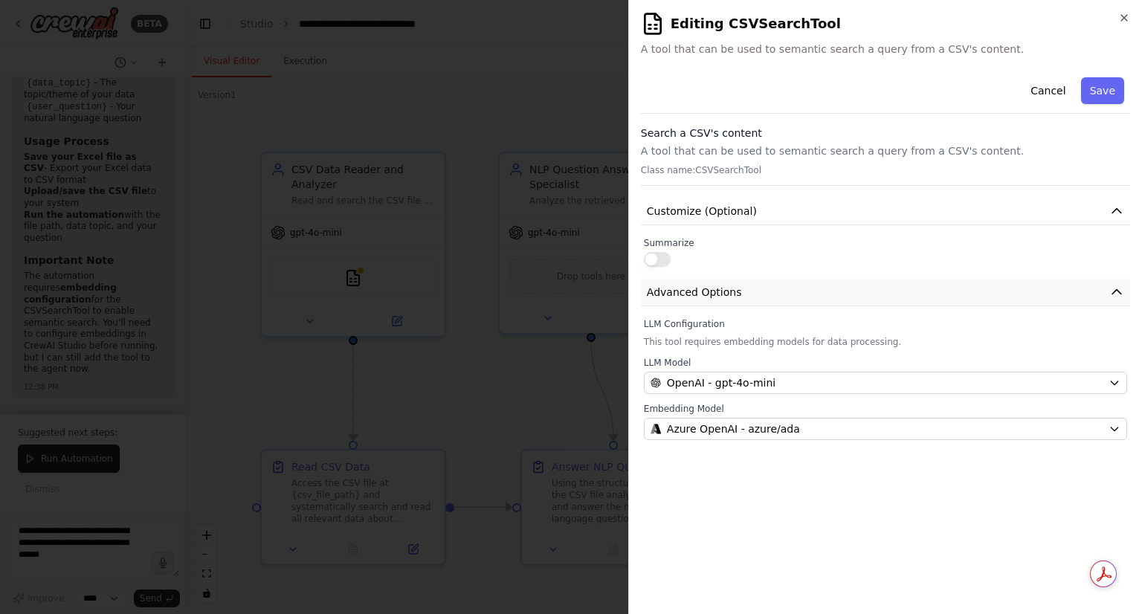
click at [767, 294] on button "Advanced Options" at bounding box center [885, 292] width 489 height 27
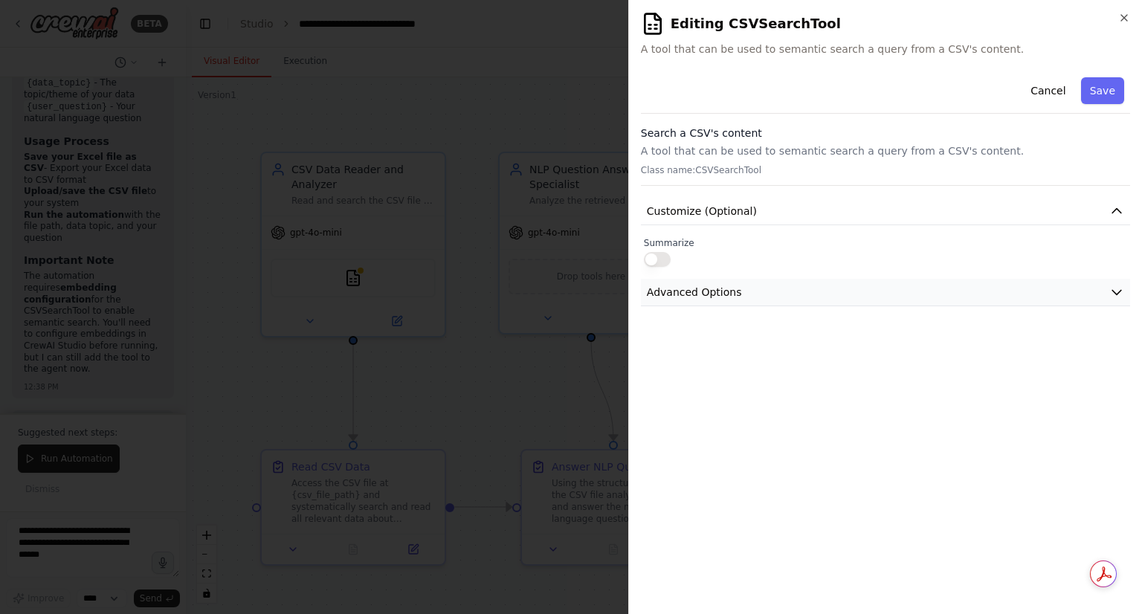
click at [767, 294] on button "Advanced Options" at bounding box center [885, 292] width 489 height 27
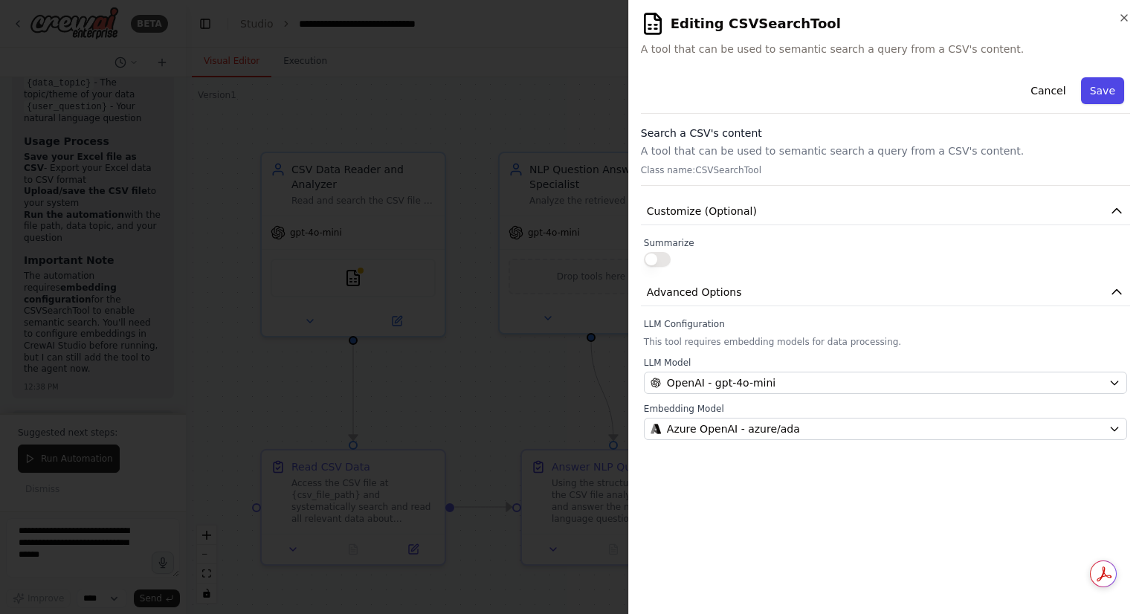
click at [1109, 87] on button "Save" at bounding box center [1102, 90] width 43 height 27
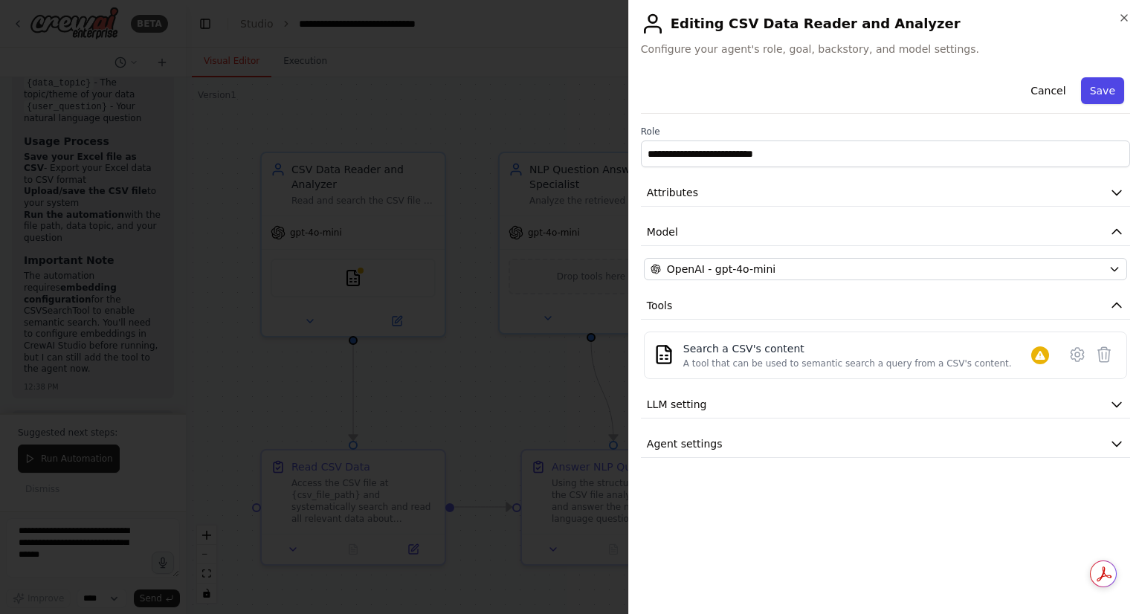
click at [1103, 93] on button "Save" at bounding box center [1102, 90] width 43 height 27
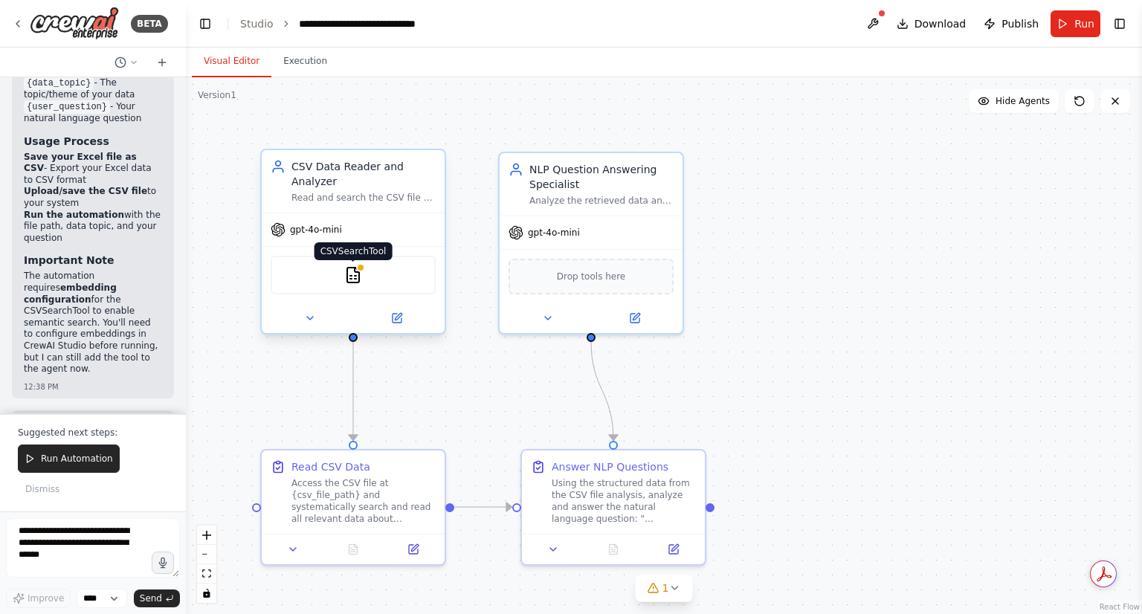
click at [357, 266] on img at bounding box center [353, 275] width 18 height 18
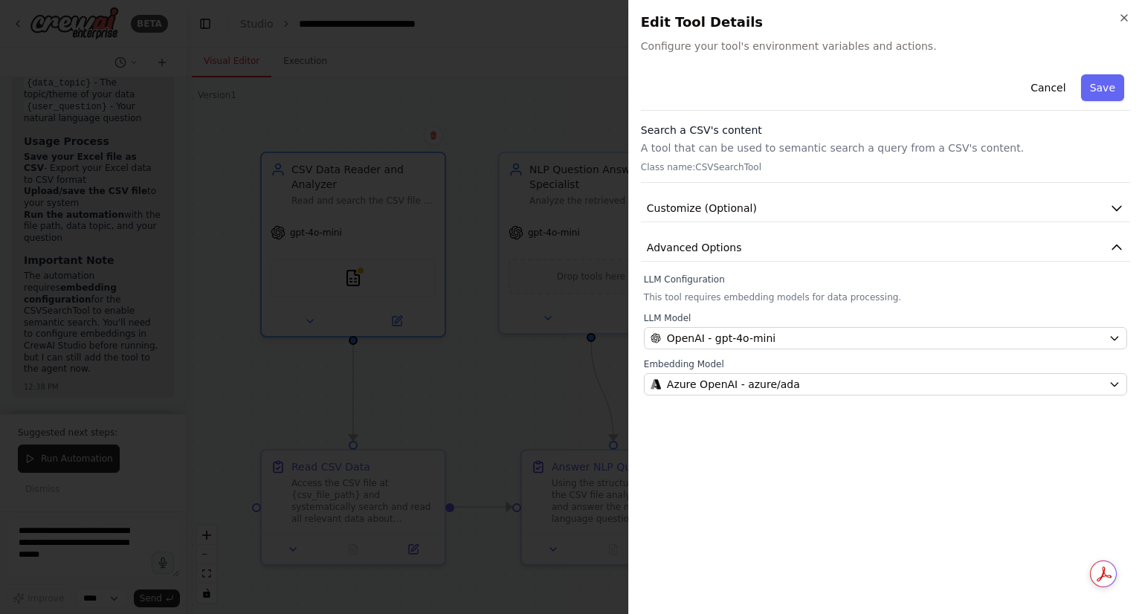
click at [912, 304] on div "LLM Configuration This tool requires embedding models for data processing. LLM …" at bounding box center [885, 335] width 483 height 122
click at [1101, 87] on button "Save" at bounding box center [1102, 87] width 43 height 27
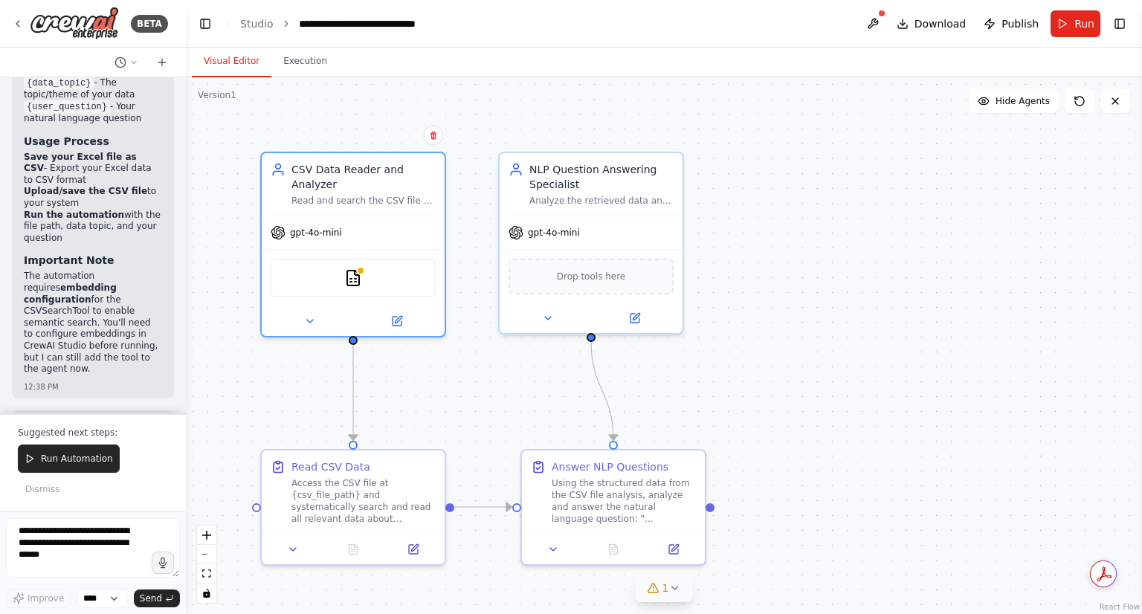
click at [666, 588] on span "1" at bounding box center [665, 587] width 7 height 15
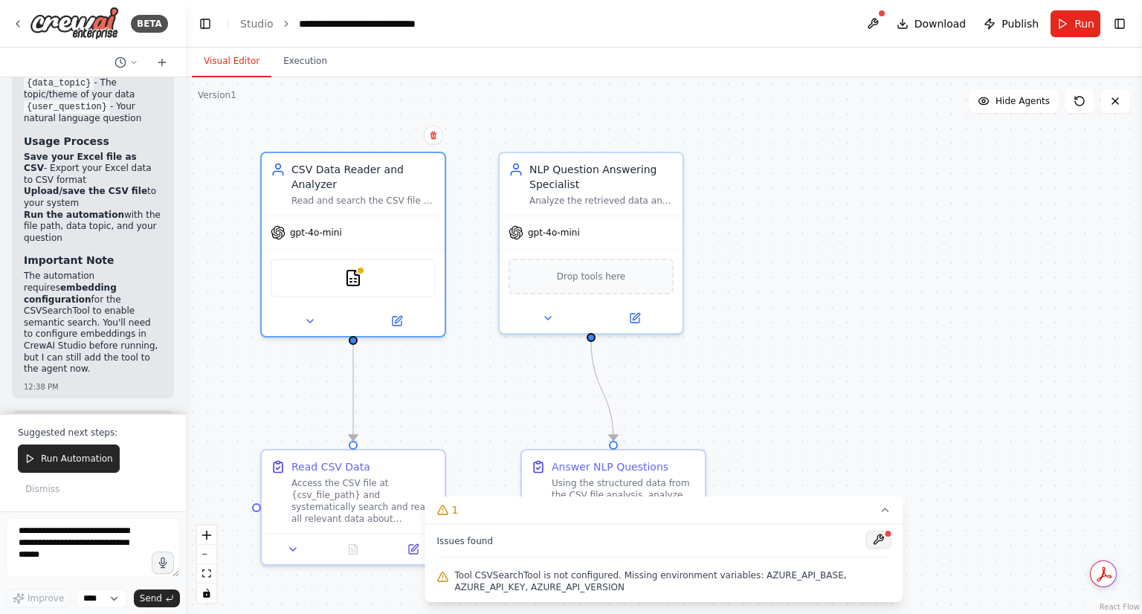
click at [883, 540] on button at bounding box center [878, 540] width 25 height 18
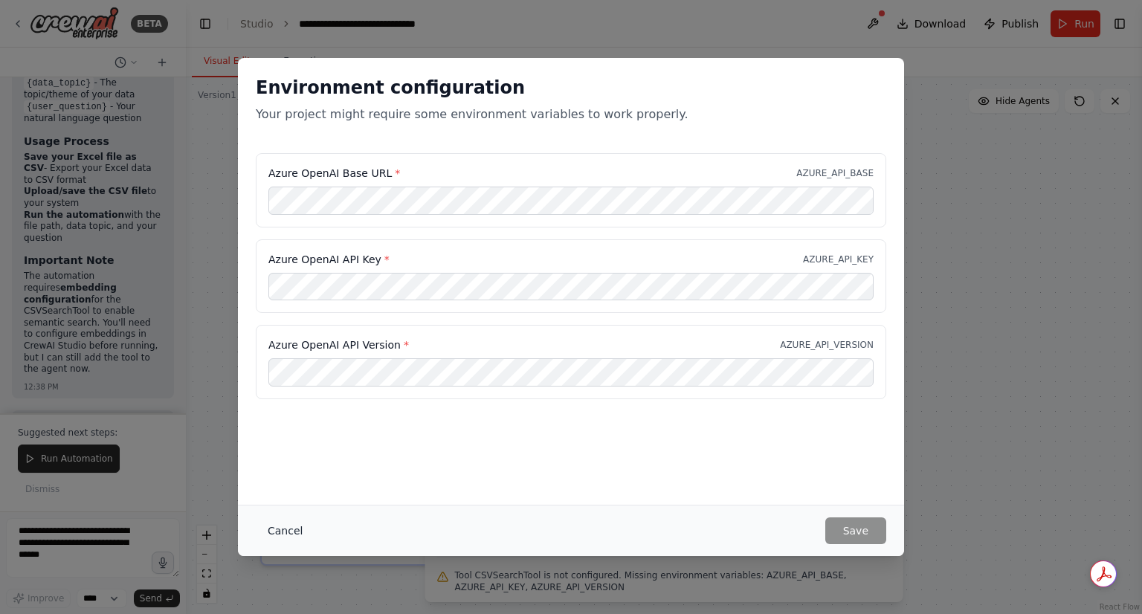
click at [282, 530] on button "Cancel" at bounding box center [285, 530] width 59 height 27
